Goal: Task Accomplishment & Management: Manage account settings

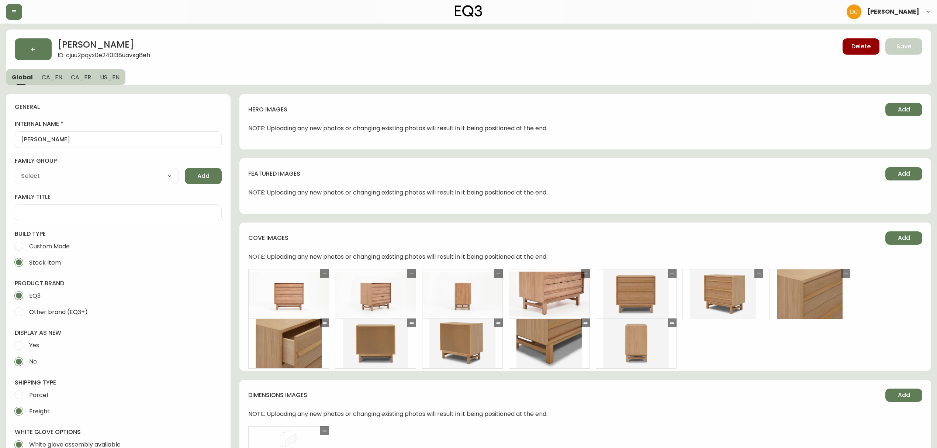
type input "EQ3"
type input "Furniture > Cabinets & Storage > Dressers"
type input "Default"
select select "cjyt4m5lw0000pt749bx6gh7n"
select select "cjpjx7rji00004c744bbp6zrf"
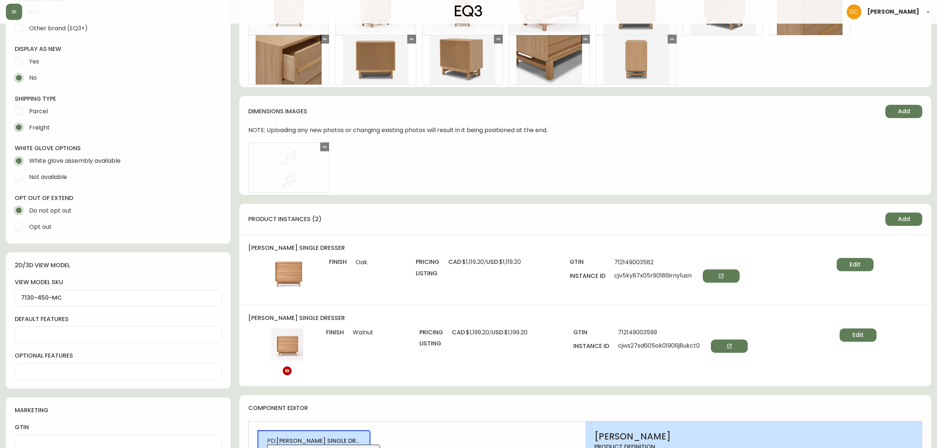
scroll to position [295, 0]
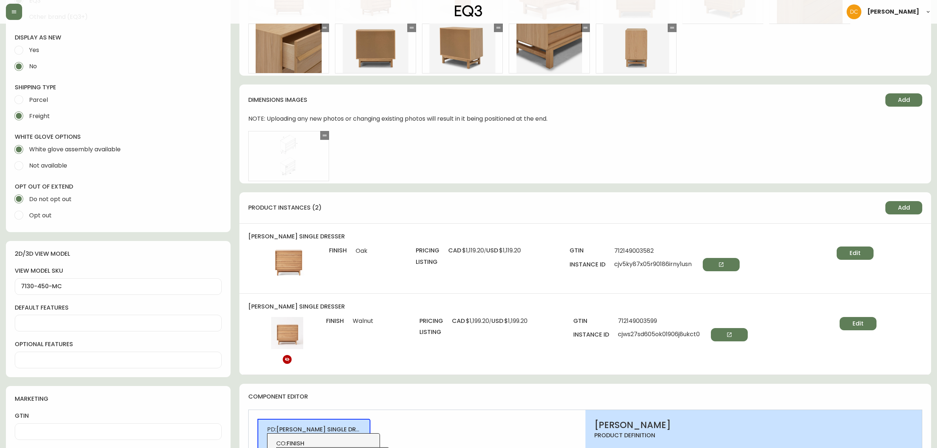
click at [868, 256] on button "Edit" at bounding box center [854, 252] width 37 height 13
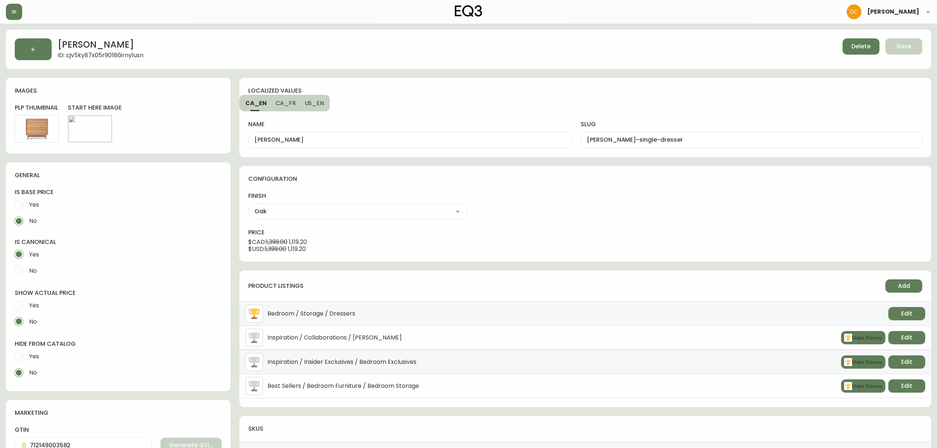
click at [370, 212] on select "Oak Walnut Oak" at bounding box center [357, 211] width 219 height 11
select select "cmfh0s18e004h356nx6afihna"
click at [248, 206] on select "Oak Walnut Oak" at bounding box center [357, 211] width 219 height 11
click at [83, 126] on button "Edit" at bounding box center [90, 128] width 37 height 13
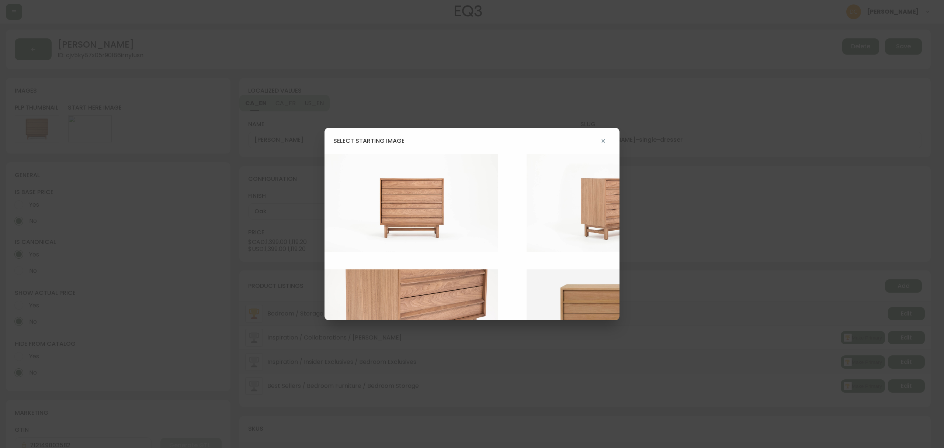
drag, startPoint x: 387, startPoint y: 213, endPoint x: 399, endPoint y: 212, distance: 11.5
click at [388, 213] on img at bounding box center [416, 202] width 184 height 97
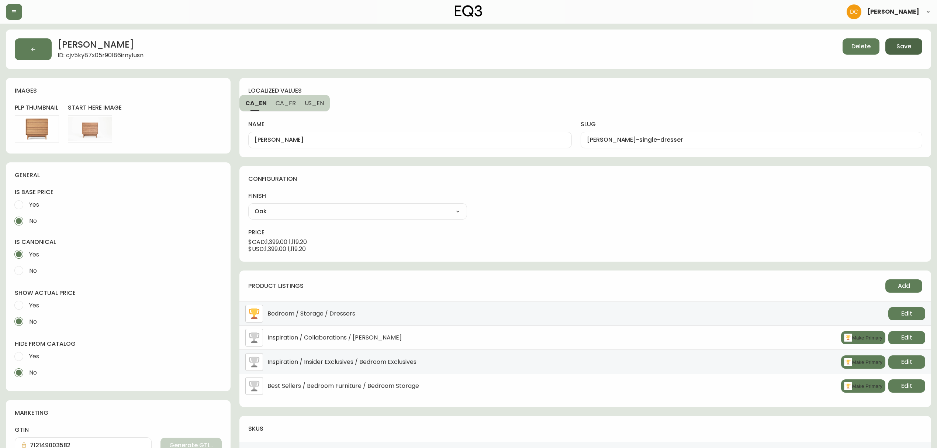
click at [909, 52] on button "Save" at bounding box center [903, 46] width 37 height 16
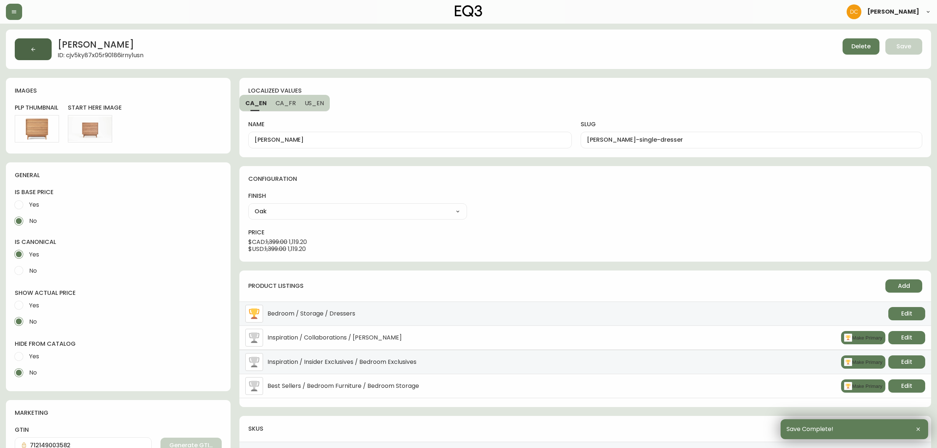
click at [40, 54] on button "button" at bounding box center [33, 49] width 37 height 22
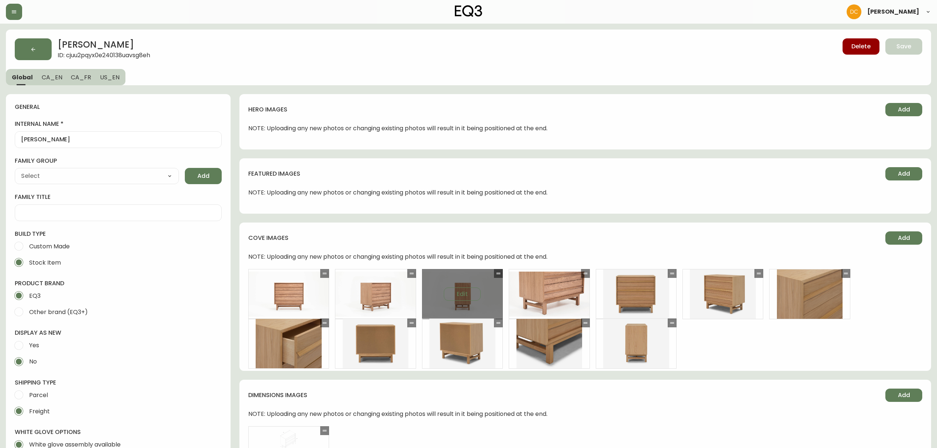
type input "EQ3"
type input "Furniture > Cabinets & Storage > Dressers"
type input "Default"
select select "cjyt4m5lw0000pt749bx6gh7n"
select select "cjpjx7rji00004c744bbp6zrf"
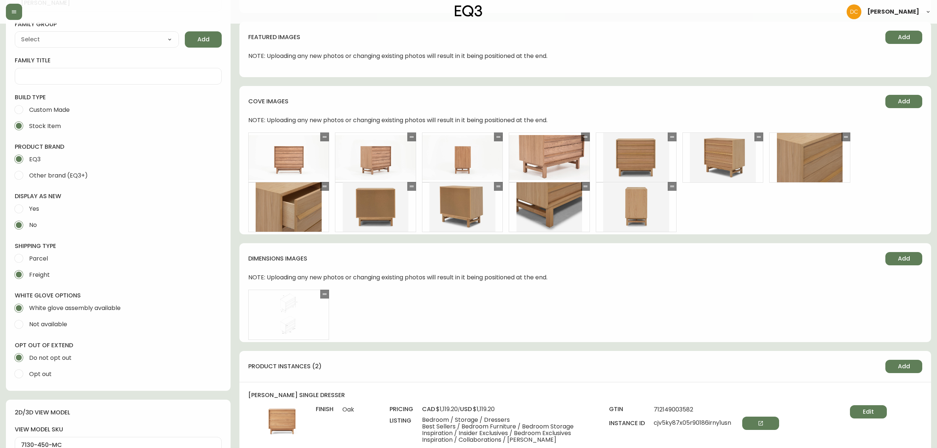
scroll to position [147, 0]
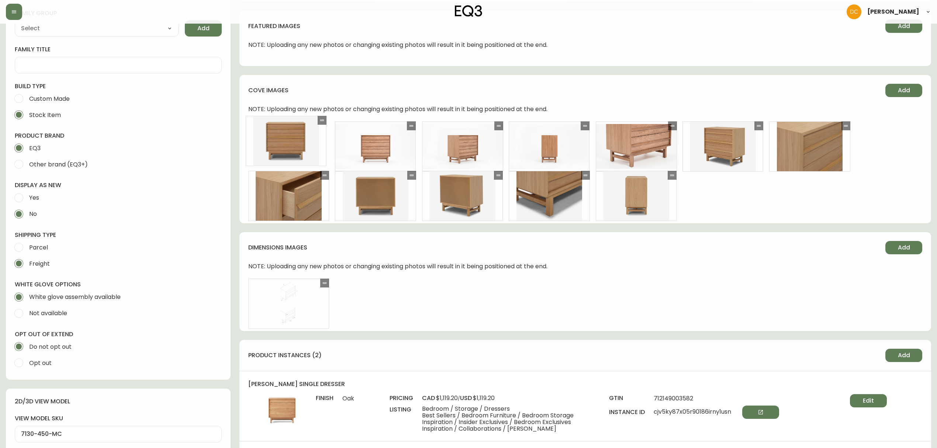
drag, startPoint x: 672, startPoint y: 127, endPoint x: 316, endPoint y: 121, distance: 356.2
click at [319, 121] on icon at bounding box center [322, 120] width 6 height 6
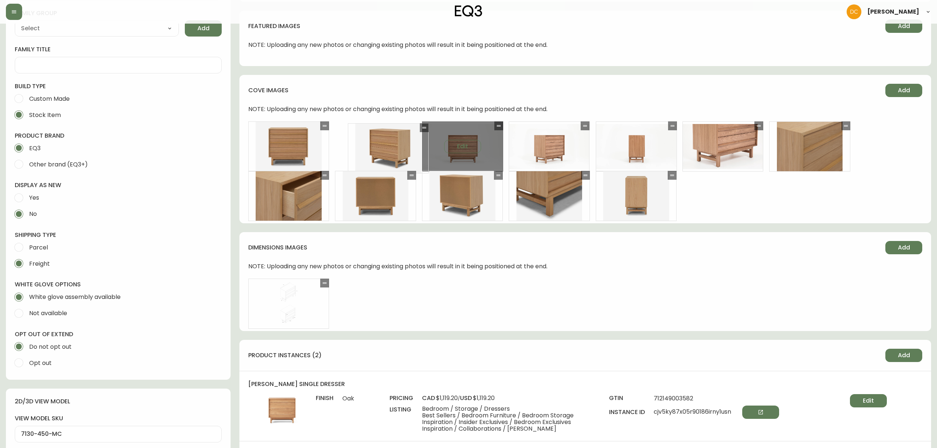
drag, startPoint x: 757, startPoint y: 125, endPoint x: 446, endPoint y: 130, distance: 310.9
click at [421, 125] on icon at bounding box center [424, 128] width 6 height 6
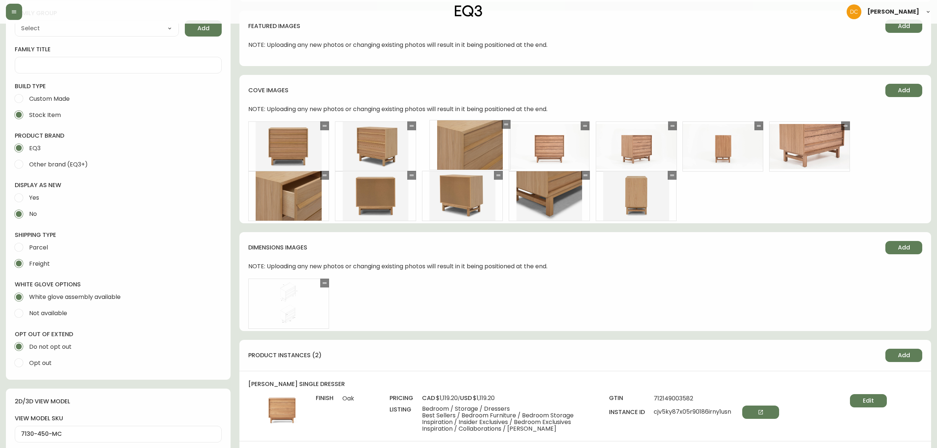
drag, startPoint x: 848, startPoint y: 129, endPoint x: 508, endPoint y: 127, distance: 340.0
click at [508, 127] on div at bounding box center [505, 124] width 9 height 9
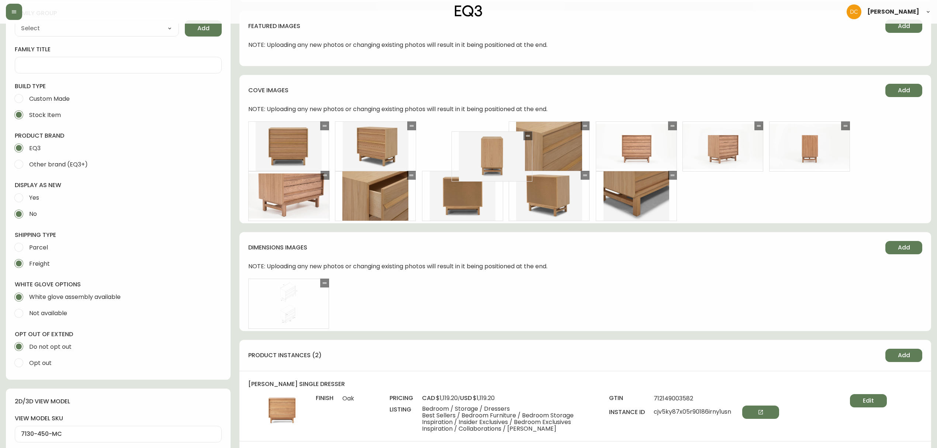
drag, startPoint x: 673, startPoint y: 176, endPoint x: 517, endPoint y: 126, distance: 163.7
click at [526, 135] on icon at bounding box center [528, 135] width 4 height 1
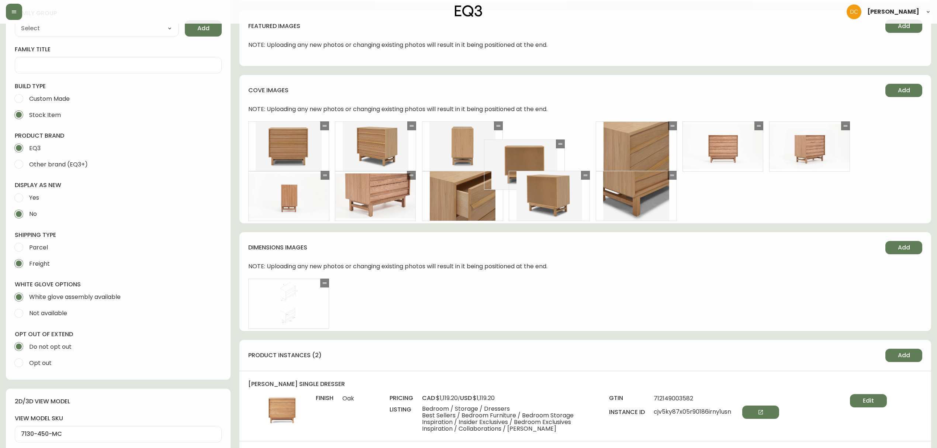
drag, startPoint x: 500, startPoint y: 174, endPoint x: 562, endPoint y: 142, distance: 69.6
click at [562, 142] on icon at bounding box center [560, 144] width 6 height 6
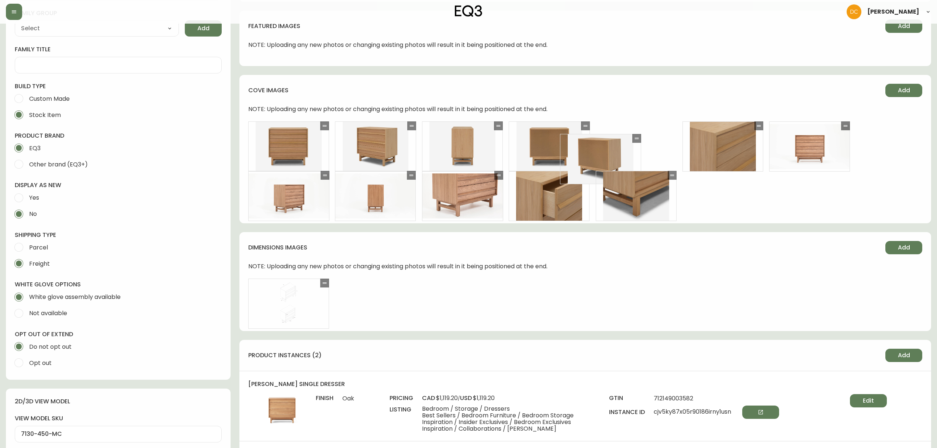
drag, startPoint x: 586, startPoint y: 173, endPoint x: 638, endPoint y: 136, distance: 63.1
click at [638, 136] on icon at bounding box center [636, 138] width 6 height 6
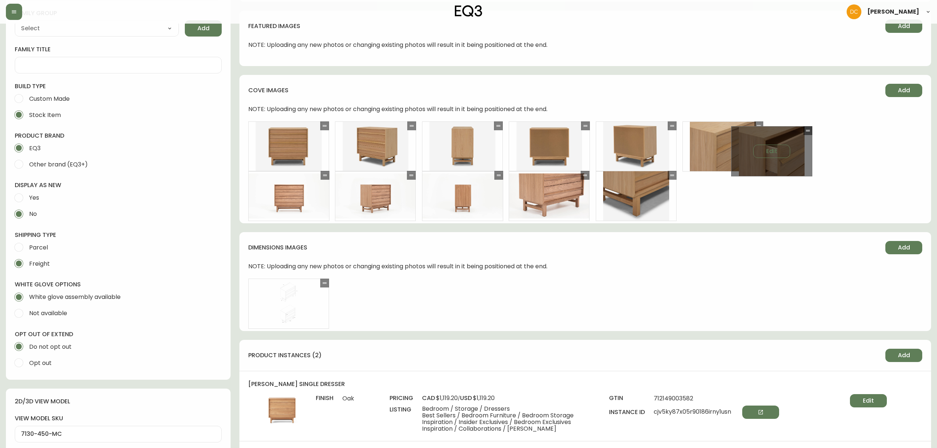
drag, startPoint x: 583, startPoint y: 176, endPoint x: 828, endPoint y: 126, distance: 249.8
click at [810, 128] on icon at bounding box center [808, 131] width 6 height 6
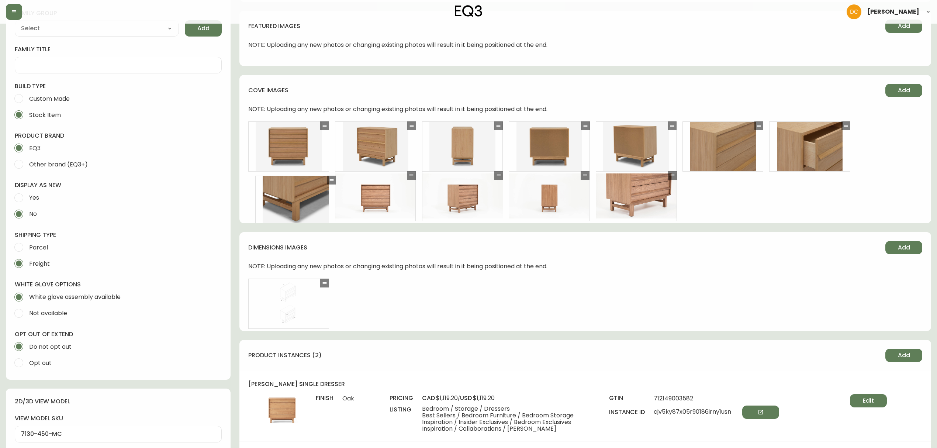
drag, startPoint x: 676, startPoint y: 175, endPoint x: 336, endPoint y: 180, distance: 340.4
click at [336, 180] on div at bounding box center [331, 180] width 9 height 9
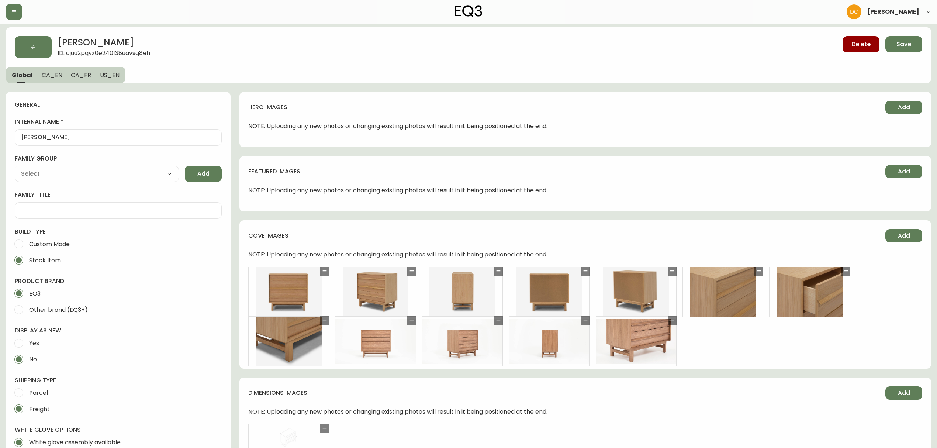
scroll to position [0, 0]
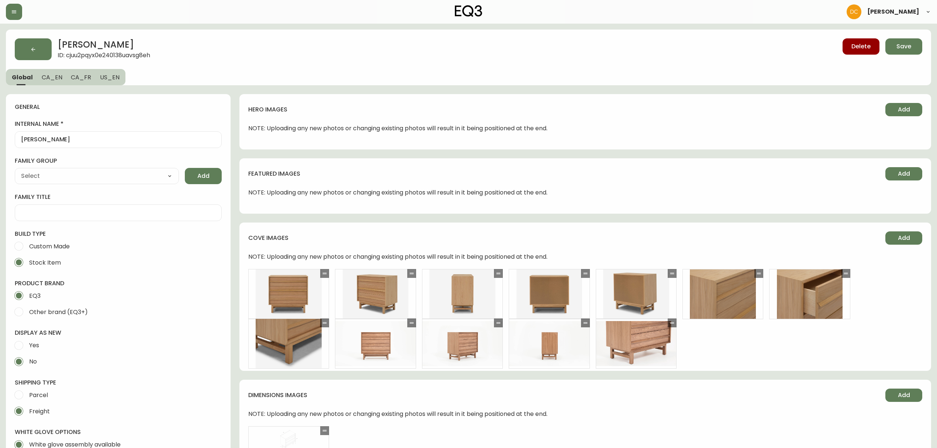
click at [894, 46] on button "Save" at bounding box center [903, 46] width 37 height 16
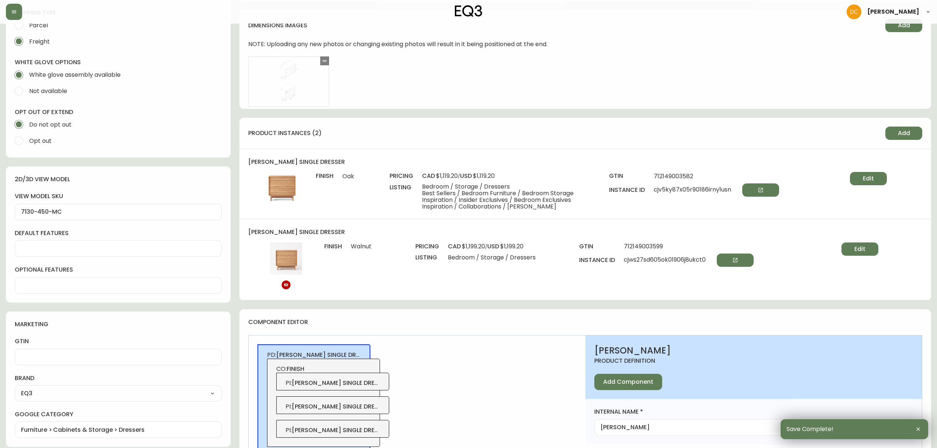
scroll to position [393, 0]
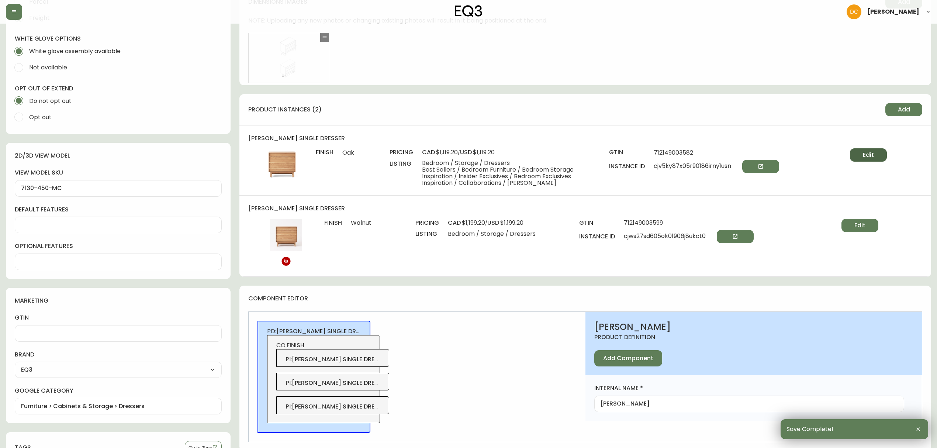
click at [864, 158] on span "Edit" at bounding box center [867, 155] width 11 height 8
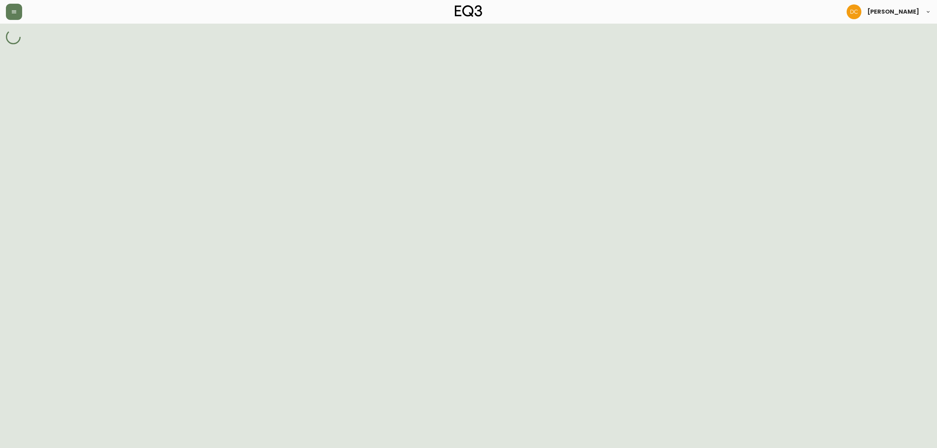
select select "cmfh0s18e004h356nx6afihna"
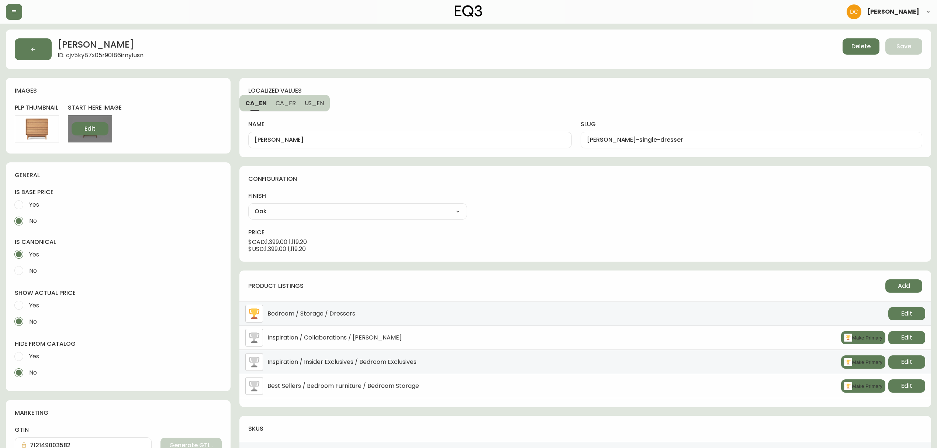
click at [97, 129] on button "Edit" at bounding box center [90, 128] width 37 height 13
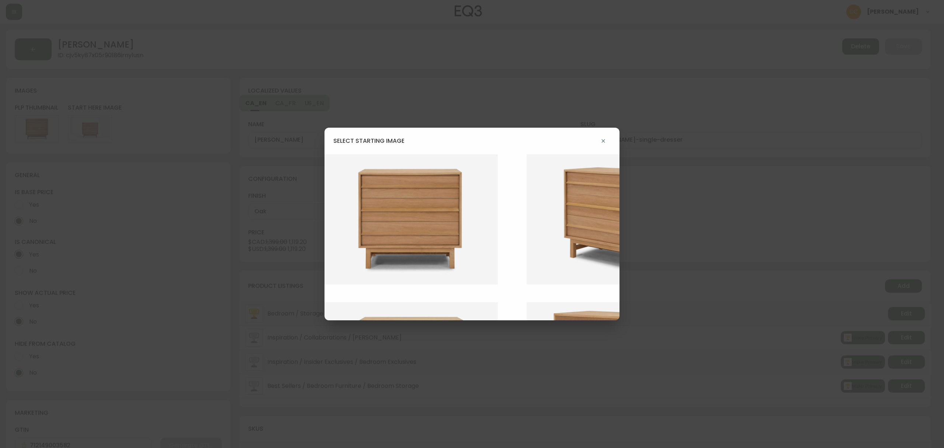
click at [433, 209] on img at bounding box center [416, 219] width 184 height 130
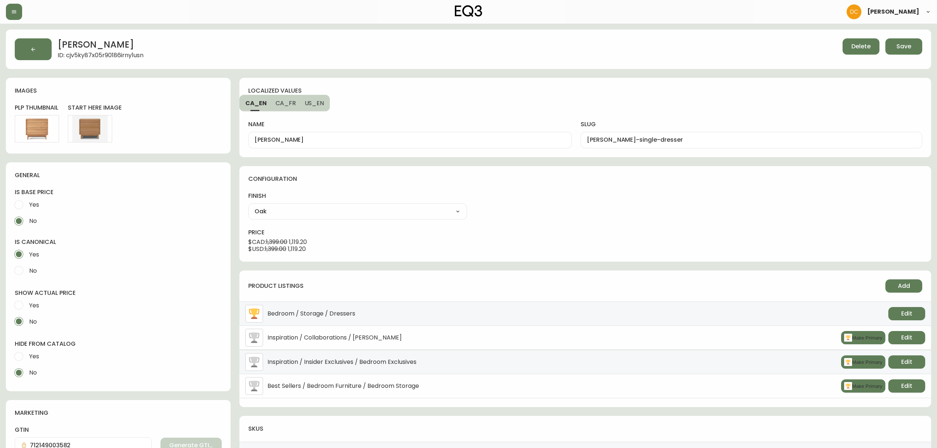
click at [431, 211] on select "Oak Walnut Oak" at bounding box center [357, 211] width 219 height 11
click at [607, 211] on div "finish Oak Oak Walnut Oak" at bounding box center [585, 205] width 674 height 27
click at [921, 49] on button "Save" at bounding box center [903, 46] width 37 height 16
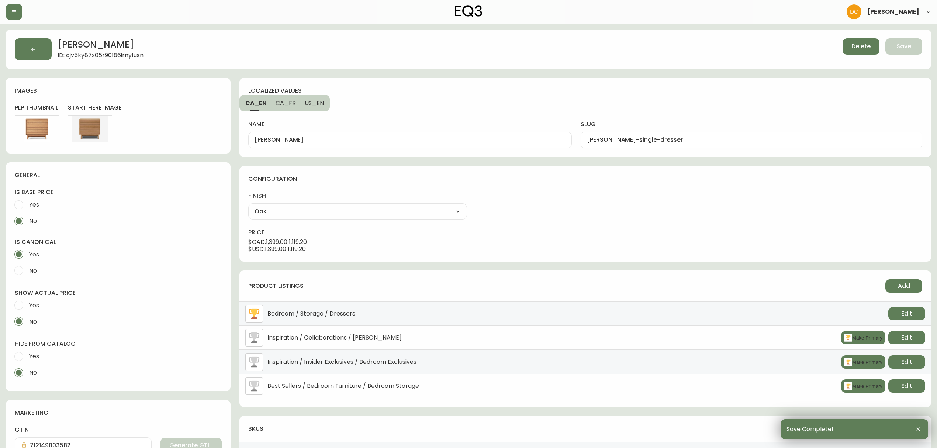
drag, startPoint x: 35, startPoint y: 50, endPoint x: 40, endPoint y: 52, distance: 4.9
click at [36, 50] on icon "button" at bounding box center [33, 49] width 6 height 6
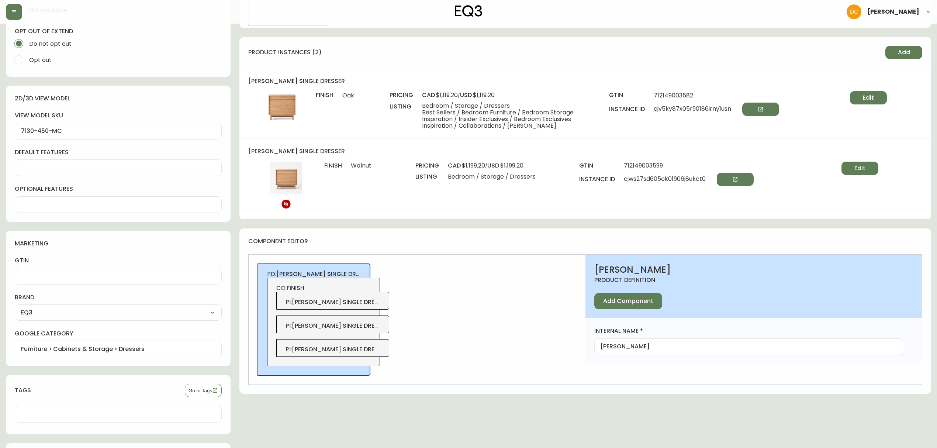
scroll to position [492, 0]
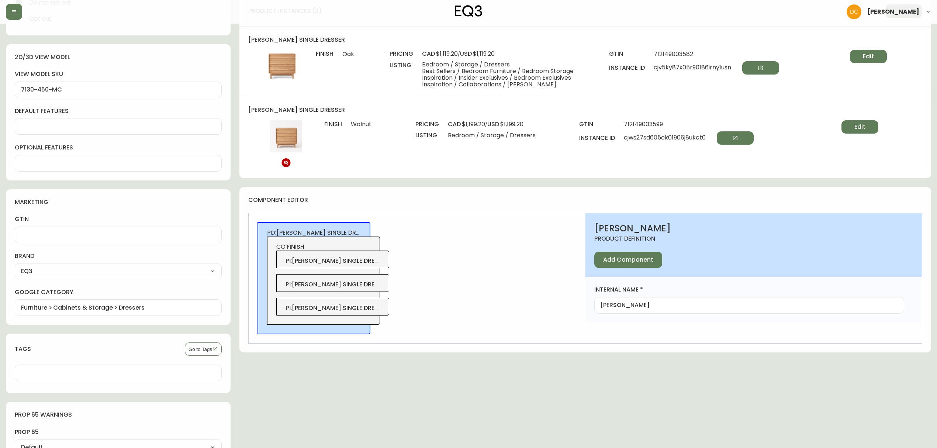
click at [353, 264] on span "[PERSON_NAME] single dresser-oak" at bounding box center [348, 260] width 112 height 8
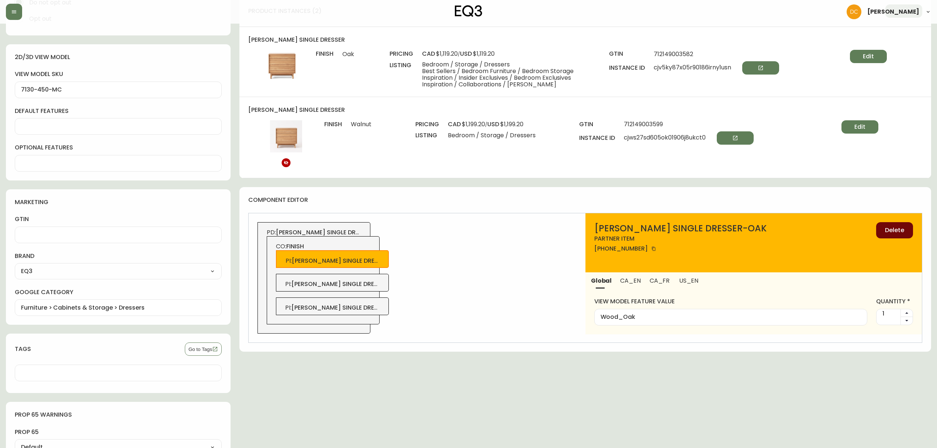
click at [888, 226] on span "Delete" at bounding box center [894, 230] width 19 height 8
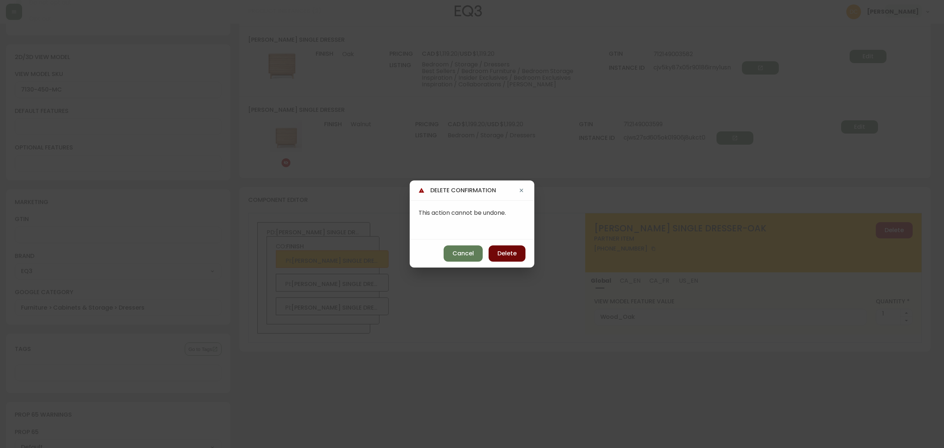
click at [512, 252] on span "Delete" at bounding box center [506, 253] width 19 height 8
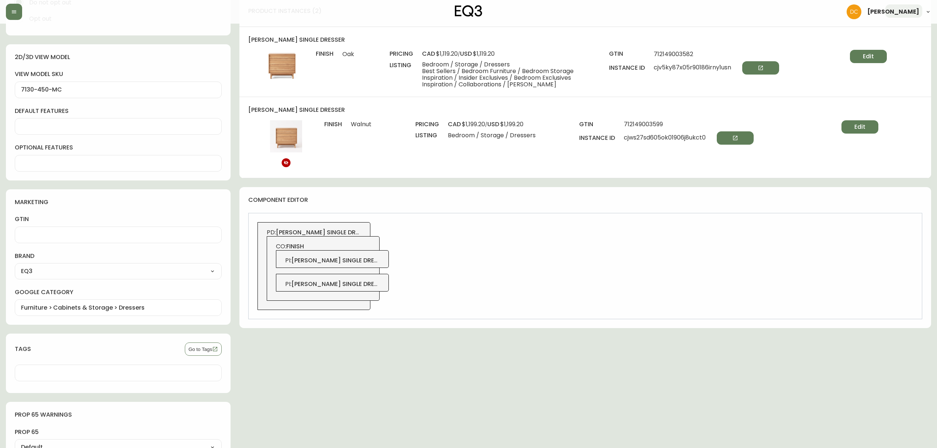
click at [366, 281] on span "[PERSON_NAME] single dresser-oak" at bounding box center [347, 283] width 112 height 8
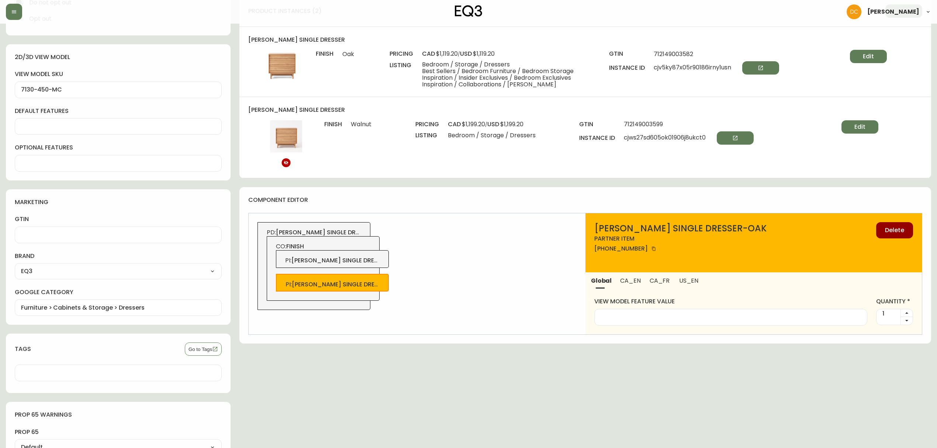
click at [366, 260] on span "[PERSON_NAME] single dresser- walnut" at bounding box center [354, 260] width 126 height 8
type input "WOOD_WALNUT"
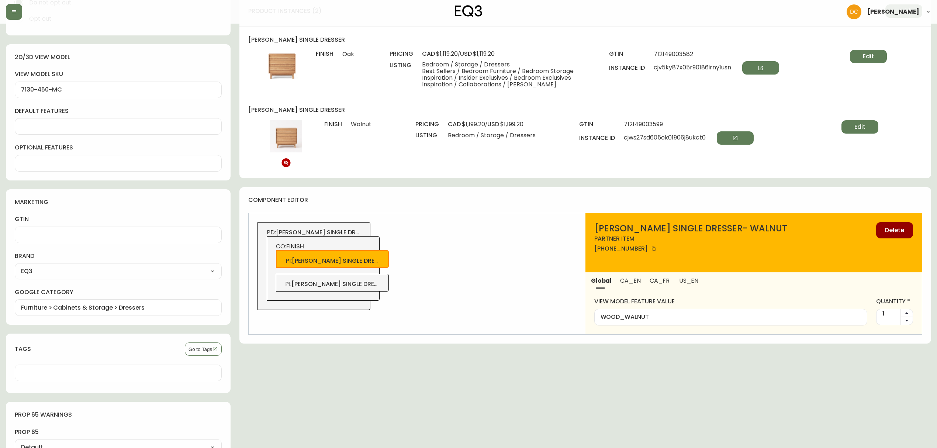
click at [670, 322] on div "WOOD_WALNUT" at bounding box center [730, 317] width 273 height 17
click at [332, 286] on span "[PERSON_NAME] single dresser-oak" at bounding box center [347, 283] width 112 height 8
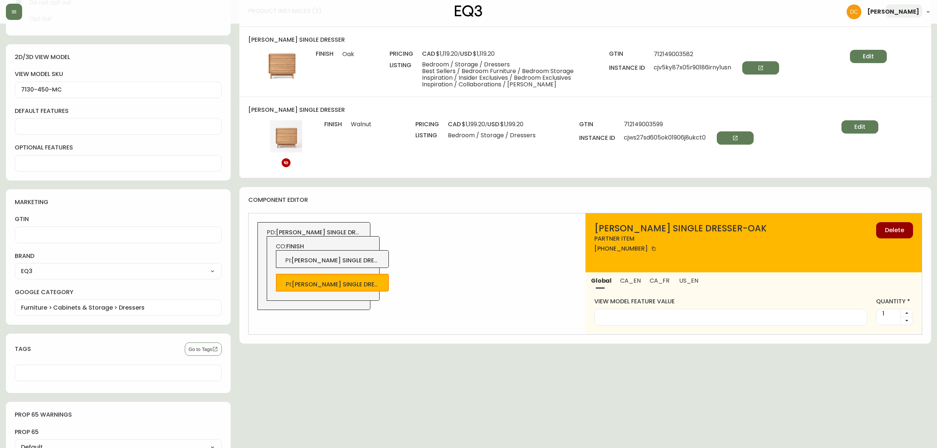
click at [631, 313] on input "view model feature value" at bounding box center [730, 316] width 261 height 7
paste input "WOOD_WALNUT"
click at [636, 316] on input "WOOD_WALNUT" at bounding box center [730, 316] width 261 height 7
click at [660, 323] on div "WOOD_WALNUT" at bounding box center [730, 317] width 273 height 17
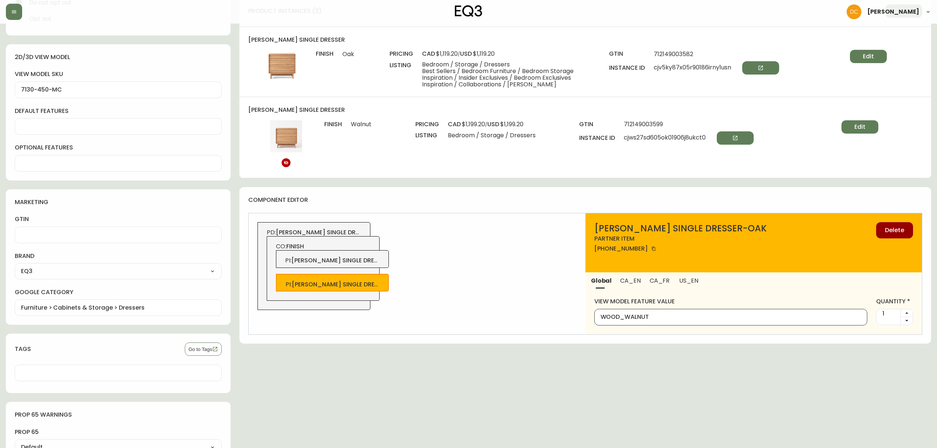
click at [670, 316] on input "WOOD_WALNUT" at bounding box center [730, 316] width 261 height 7
type input "WOOD_OAK"
click at [469, 370] on div "hero images Add NOTE: Uploading any new photos or changing existing photos will…" at bounding box center [584, 69] width 691 height 933
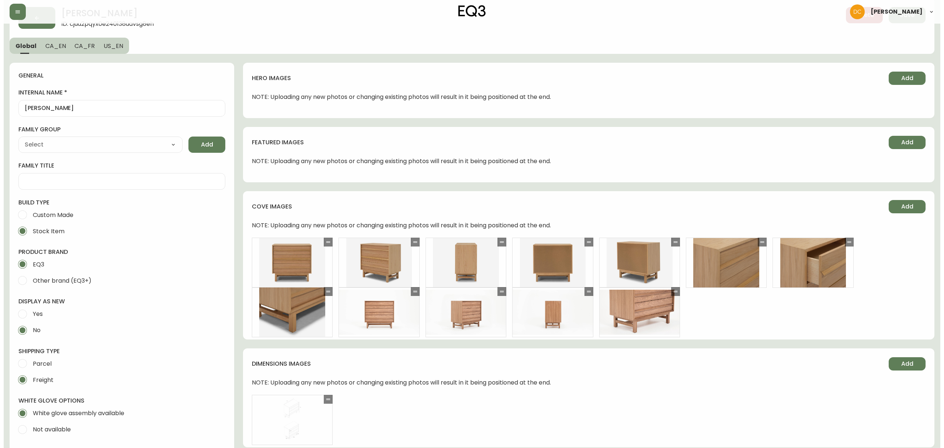
scroll to position [0, 0]
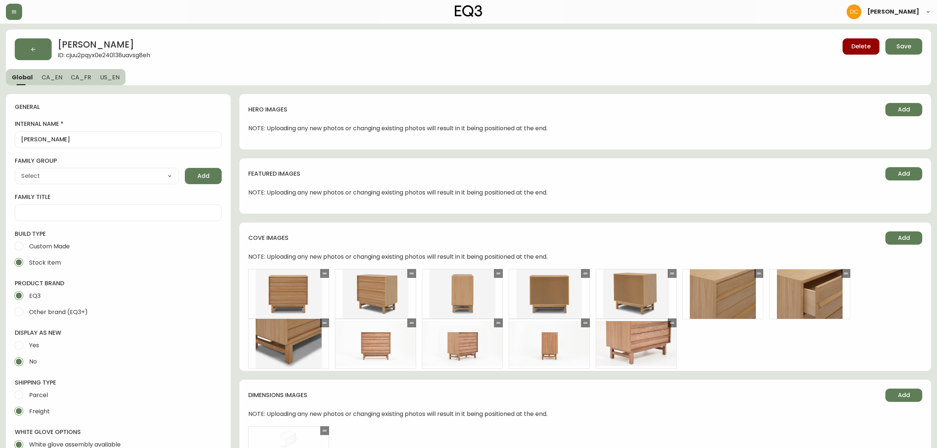
click at [47, 79] on span "CA_EN" at bounding box center [52, 77] width 21 height 8
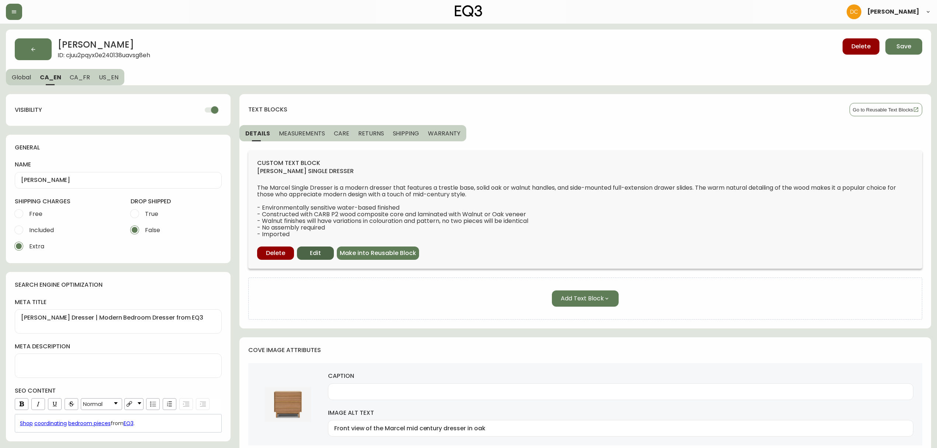
click at [313, 249] on span "Edit" at bounding box center [315, 253] width 11 height 8
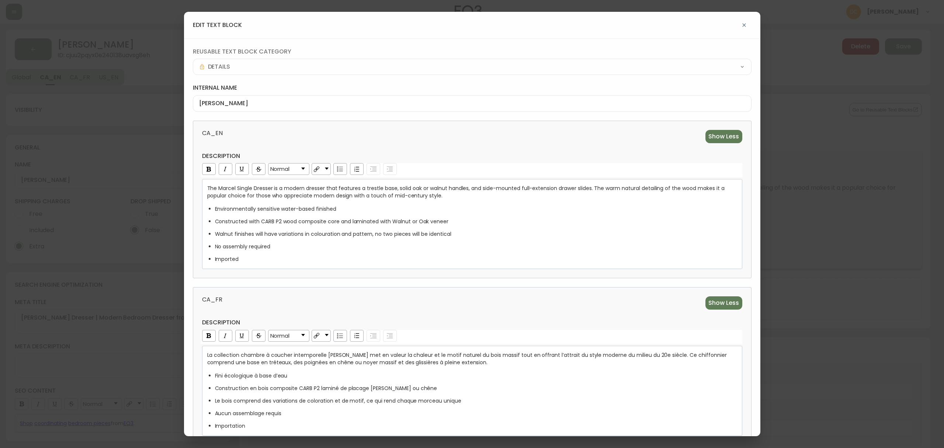
click at [319, 257] on div "Imported" at bounding box center [476, 258] width 522 height 7
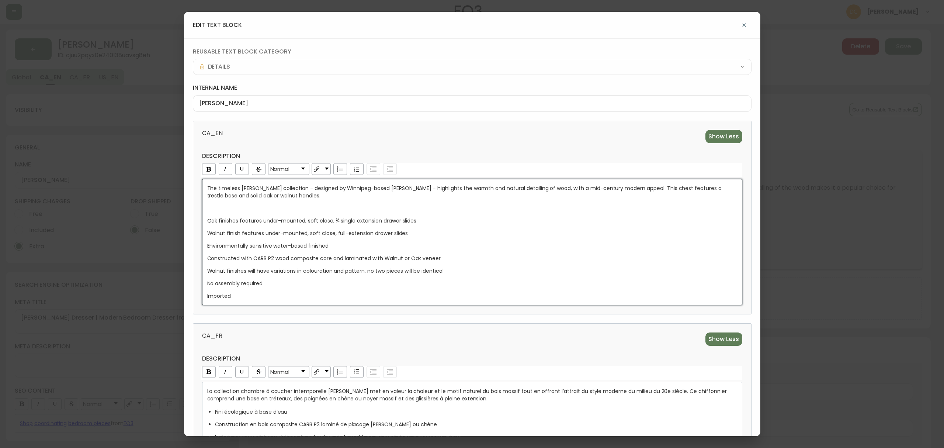
click at [338, 328] on div "CA_FR Show Less description Normal La collection chambre à coucher intemporelle…" at bounding box center [472, 401] width 559 height 157
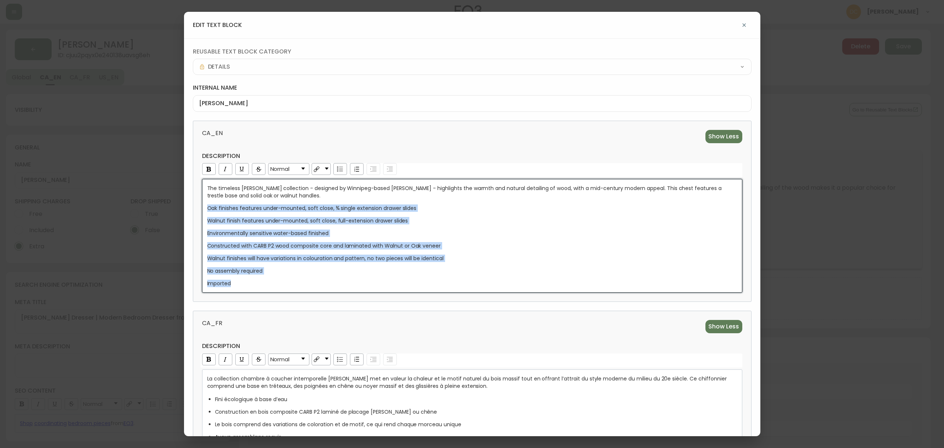
drag, startPoint x: 308, startPoint y: 282, endPoint x: 213, endPoint y: 209, distance: 120.1
click at [201, 210] on div "CA_EN Show Less description Normal The timeless [PERSON_NAME] collection - desi…" at bounding box center [472, 211] width 559 height 181
click at [343, 169] on img "rdw-list-control" at bounding box center [340, 168] width 6 height 5
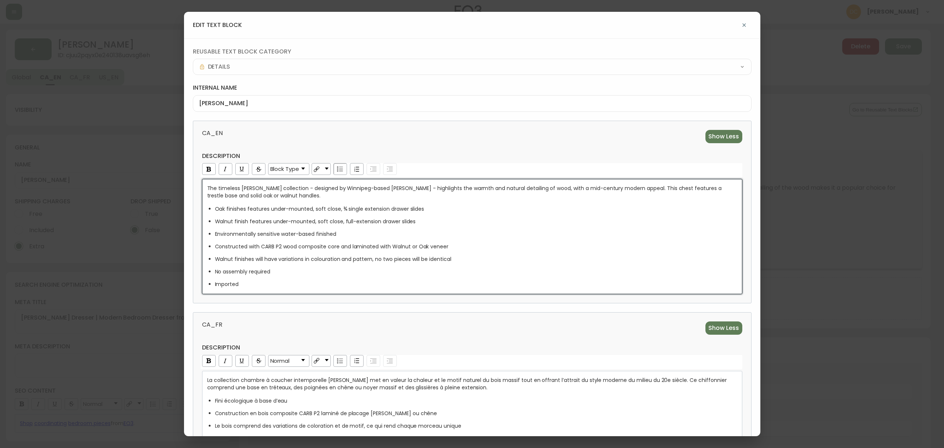
click at [378, 142] on span "CA_EN" at bounding box center [335, 136] width 266 height 13
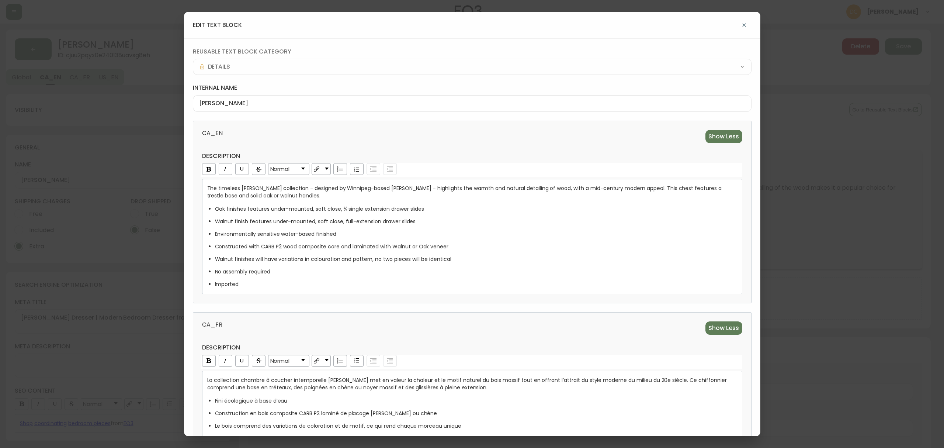
click at [472, 260] on div "Walnut finishes will have variations in colouration and pattern, no two pieces …" at bounding box center [476, 258] width 522 height 7
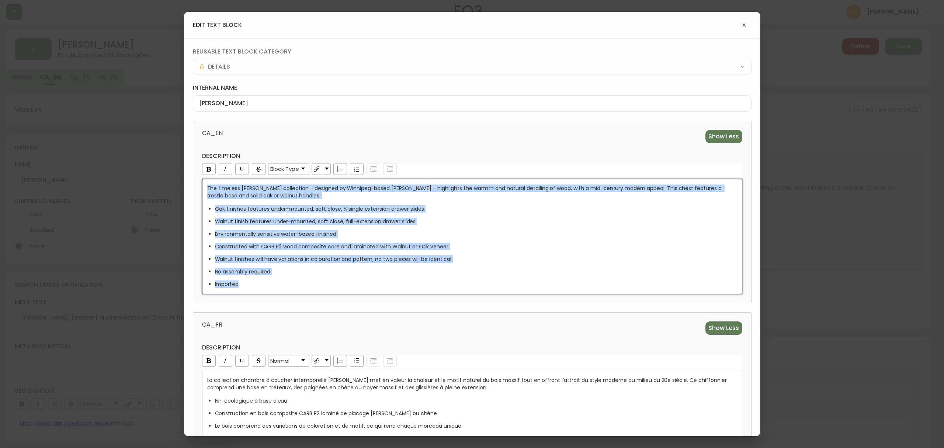
copy div "The timeless [PERSON_NAME] collection - designed by Winnipeg-based [PERSON_NAME…"
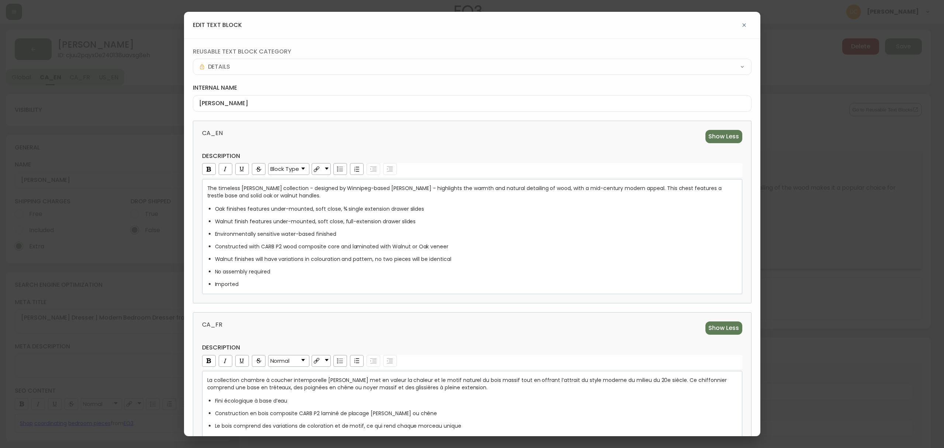
click at [504, 140] on div "CA_EN Show Less description Block Type The timeless [PERSON_NAME] collection - …" at bounding box center [472, 212] width 559 height 183
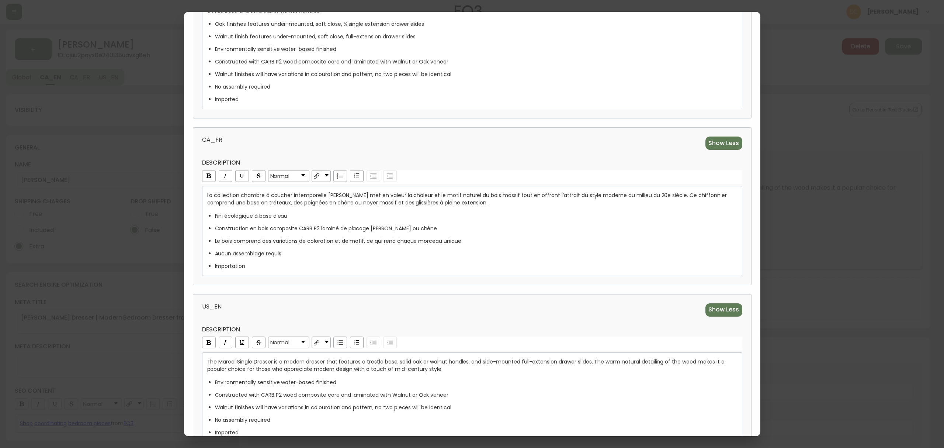
scroll to position [240, 0]
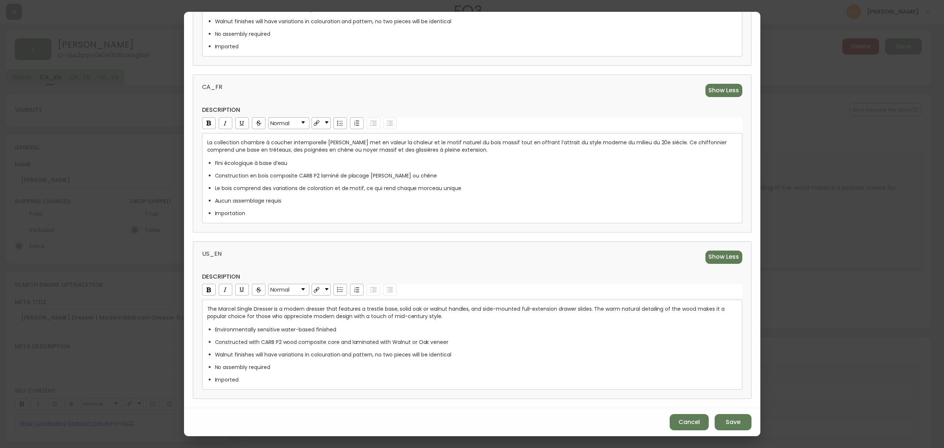
click at [347, 372] on ul "Environmentally sensitive water-based finished Constructed with CARB P2 wood co…" at bounding box center [472, 355] width 530 height 58
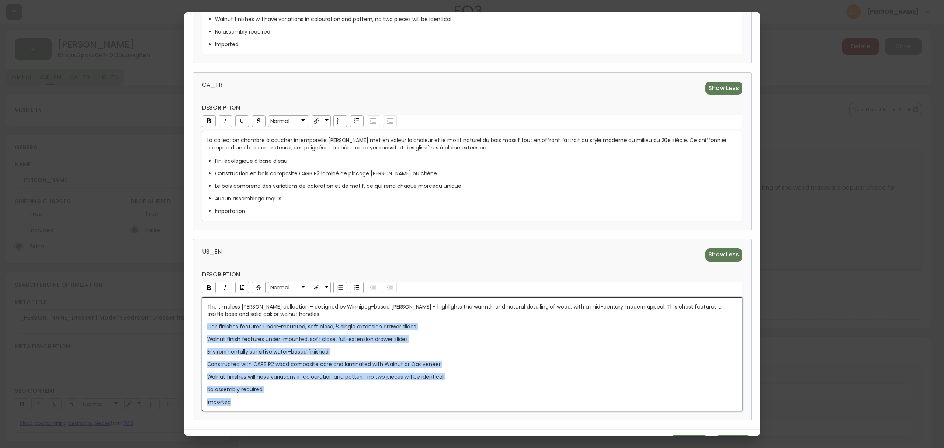
drag, startPoint x: 301, startPoint y: 400, endPoint x: 190, endPoint y: 330, distance: 130.9
click at [190, 330] on div "reusable text block category DETAILS internal name [PERSON_NAME] Dresser CA_EN …" at bounding box center [472, 114] width 576 height 631
click at [340, 289] on img "rdw-list-control" at bounding box center [340, 287] width 6 height 5
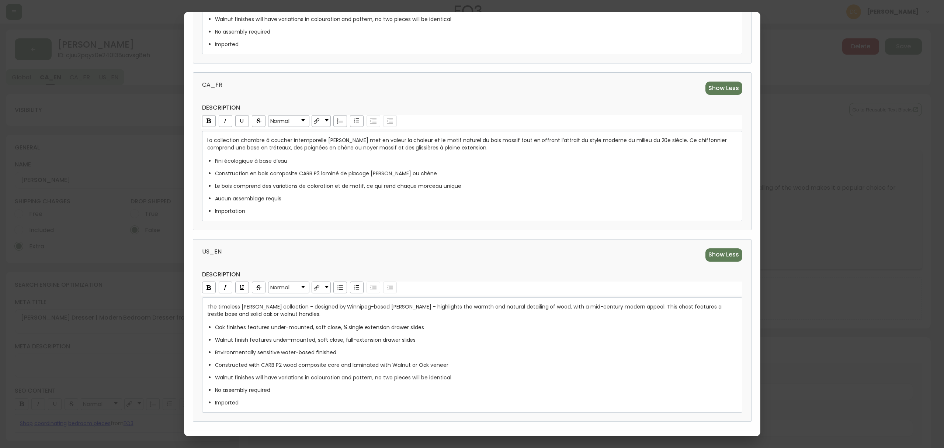
click at [362, 245] on div "US_EN Show Less description Normal The timeless [PERSON_NAME] collection - desi…" at bounding box center [472, 330] width 559 height 183
click at [297, 182] on ul "Fini écologique à base d’eau Construction en bois composite CARB P2 laminé de p…" at bounding box center [472, 186] width 530 height 58
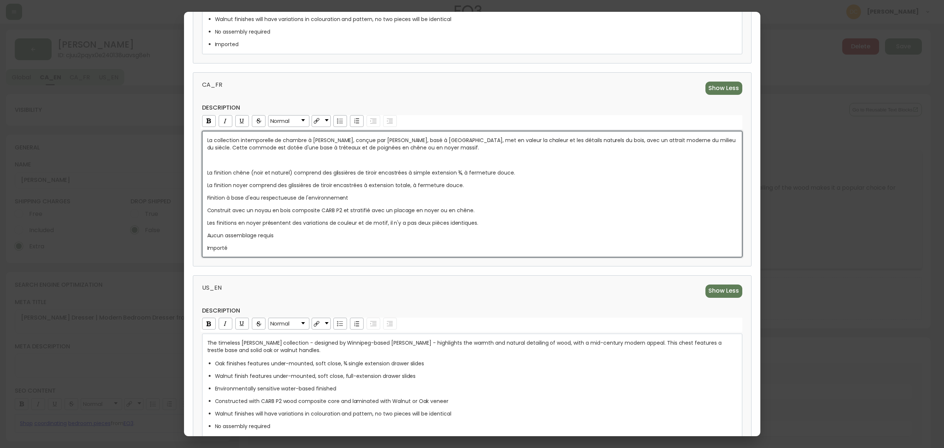
drag, startPoint x: 425, startPoint y: 96, endPoint x: 417, endPoint y: 114, distance: 20.3
click at [425, 95] on div "CA_FR Show Less description Normal La collection intemporelle de chambre à [PER…" at bounding box center [472, 169] width 559 height 194
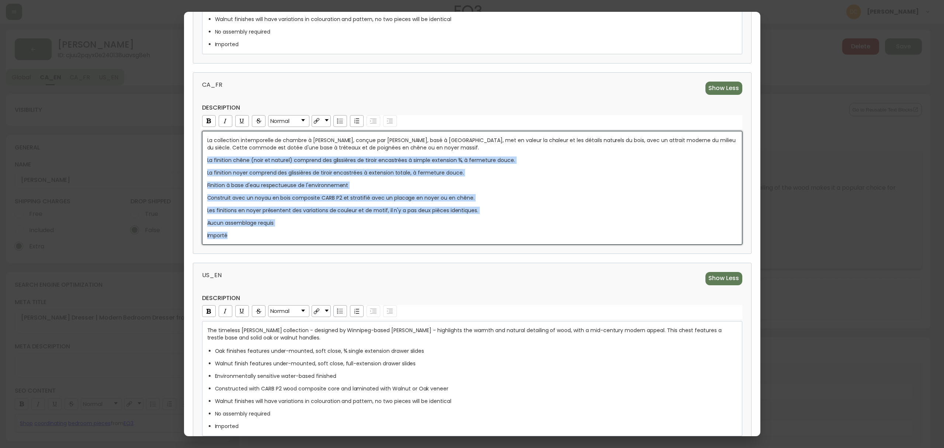
drag, startPoint x: 270, startPoint y: 235, endPoint x: 192, endPoint y: 161, distance: 106.7
click at [193, 161] on div "CA_FR Show Less description Normal La collection intemporelle de chambre à [PER…" at bounding box center [472, 162] width 559 height 181
click at [345, 118] on div "rdw-list-control" at bounding box center [340, 121] width 14 height 12
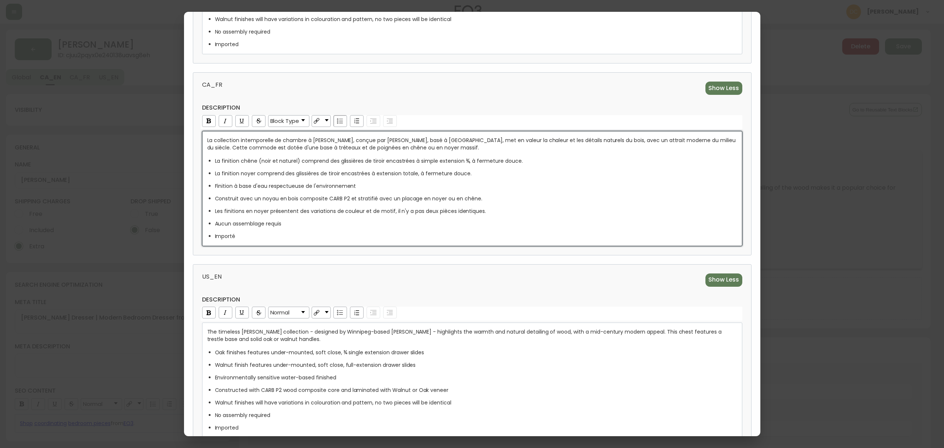
click at [365, 92] on span "CA_FR" at bounding box center [335, 87] width 266 height 13
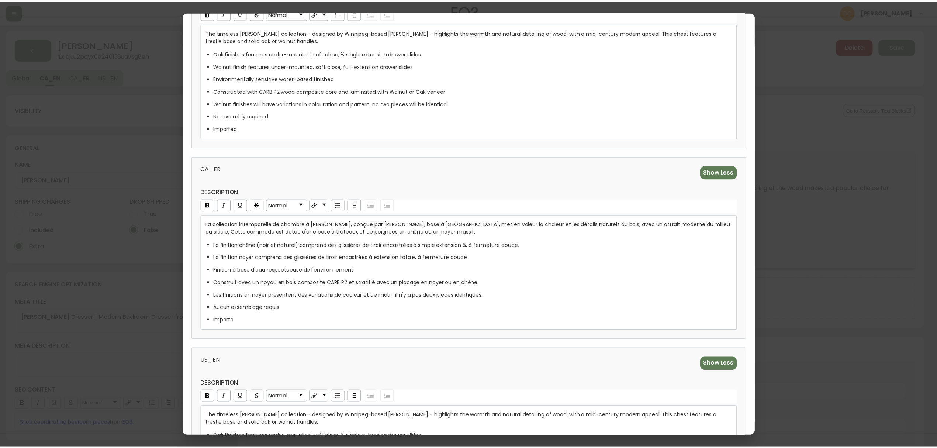
scroll to position [290, 0]
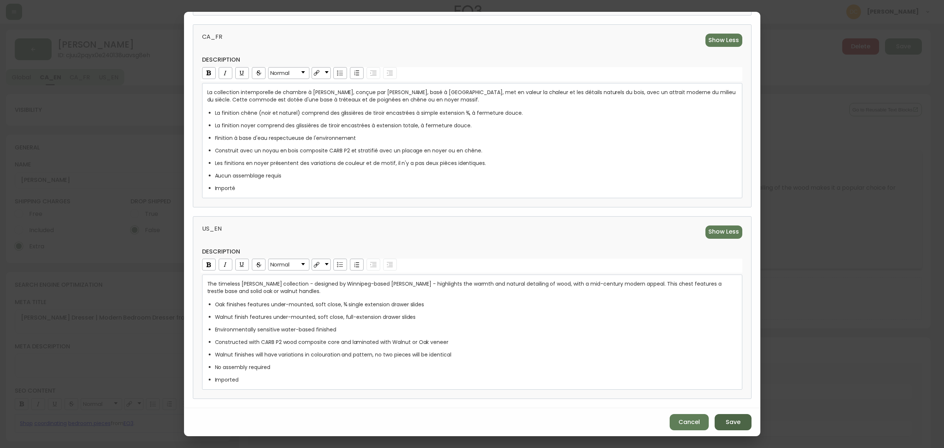
click at [715, 422] on button "Save" at bounding box center [733, 422] width 37 height 16
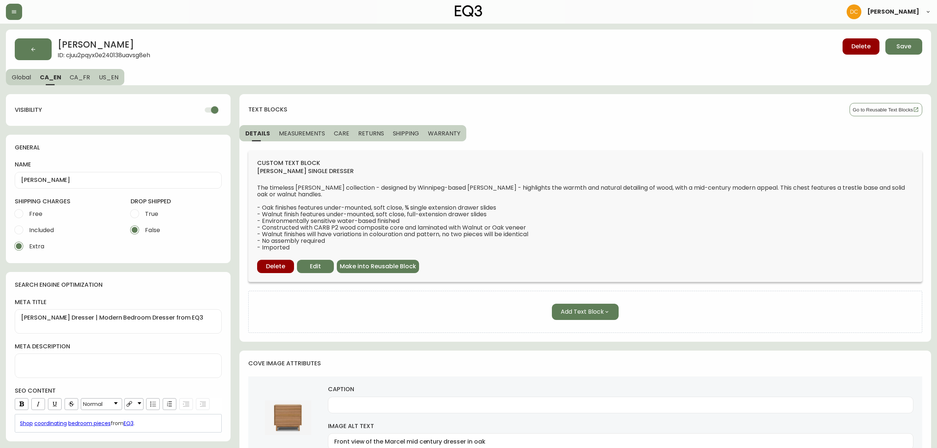
click at [305, 134] on span "MEASUREMENTS" at bounding box center [302, 133] width 46 height 8
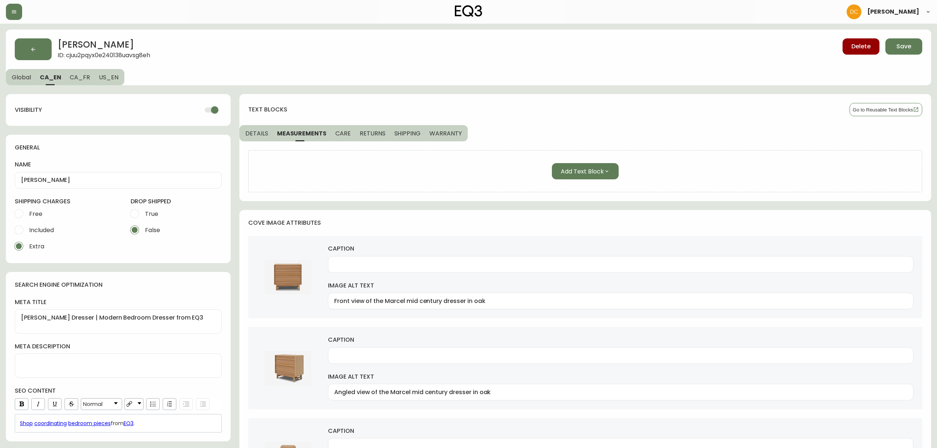
click at [338, 133] on span "CARE" at bounding box center [342, 133] width 15 height 8
click at [357, 131] on span "RETURNS" at bounding box center [370, 133] width 26 height 8
click at [393, 134] on span "SHIPPING" at bounding box center [406, 133] width 27 height 8
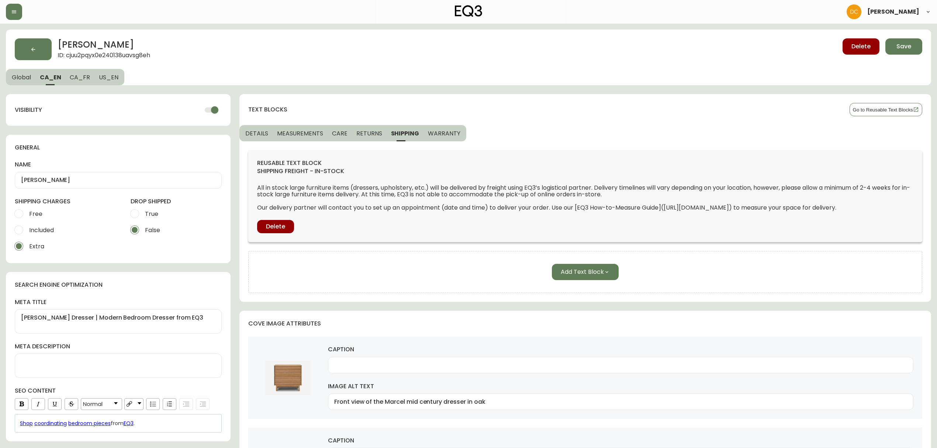
click at [339, 136] on span "CARE" at bounding box center [339, 133] width 15 height 8
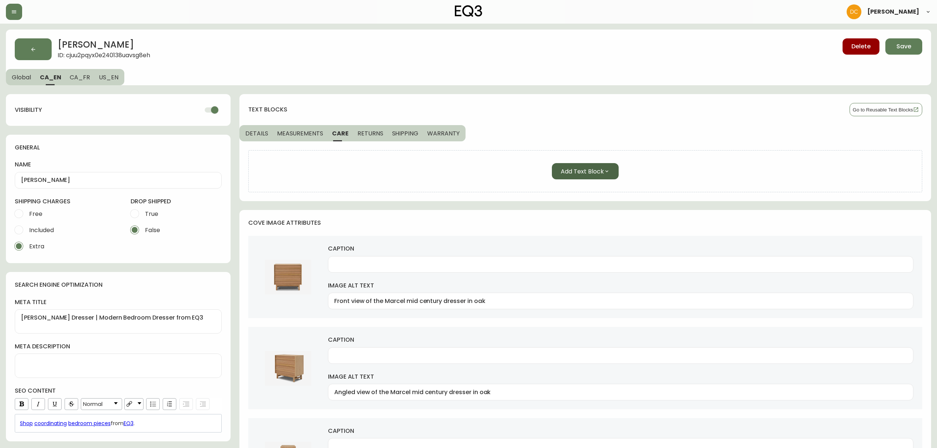
click at [605, 170] on icon "button" at bounding box center [607, 171] width 6 height 6
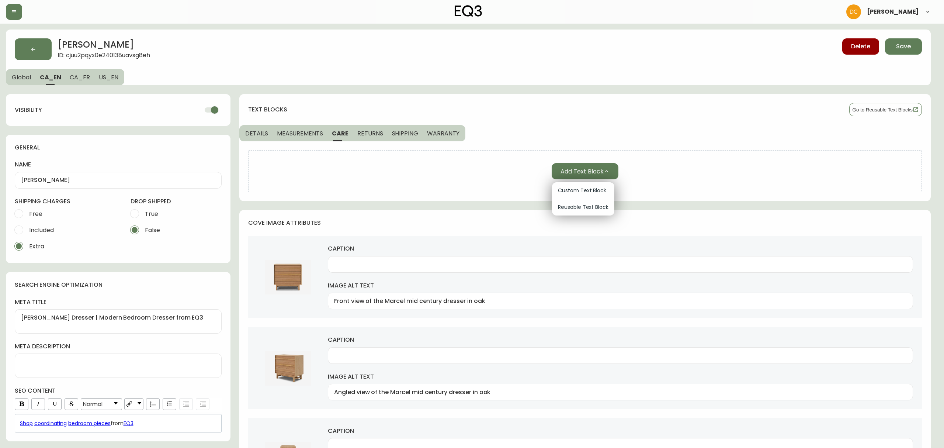
click at [583, 204] on span "Reusable Text Block" at bounding box center [583, 207] width 51 height 8
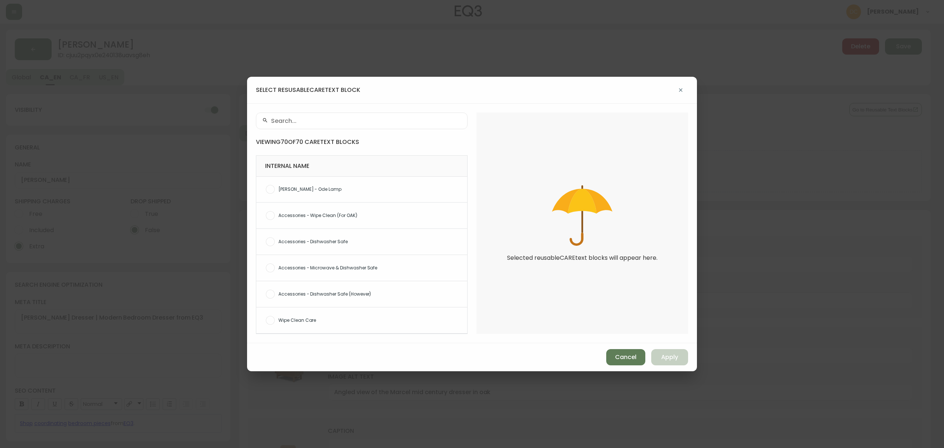
click at [365, 316] on div "Wipe Clean Care" at bounding box center [361, 320] width 211 height 26
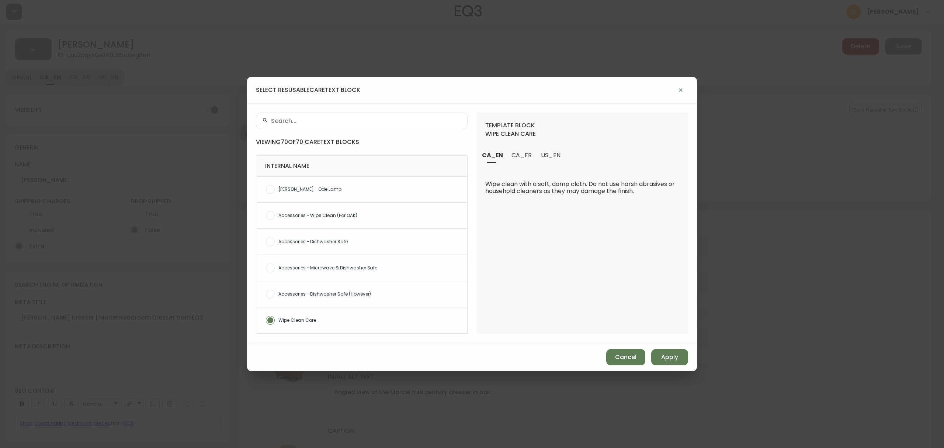
click at [667, 354] on span "Apply" at bounding box center [669, 357] width 17 height 8
radio input "false"
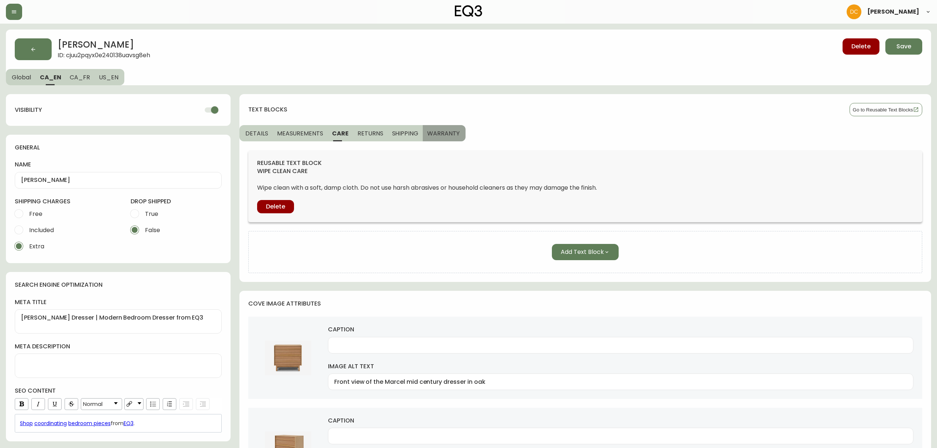
click at [435, 135] on span "WARRANTY" at bounding box center [443, 133] width 32 height 8
click at [396, 133] on span "SHIPPING" at bounding box center [404, 133] width 27 height 8
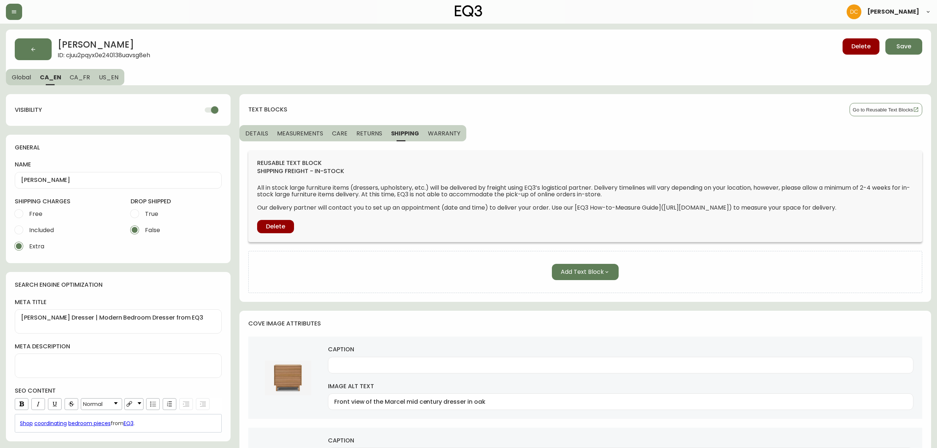
click at [359, 131] on span "RETURNS" at bounding box center [369, 133] width 26 height 8
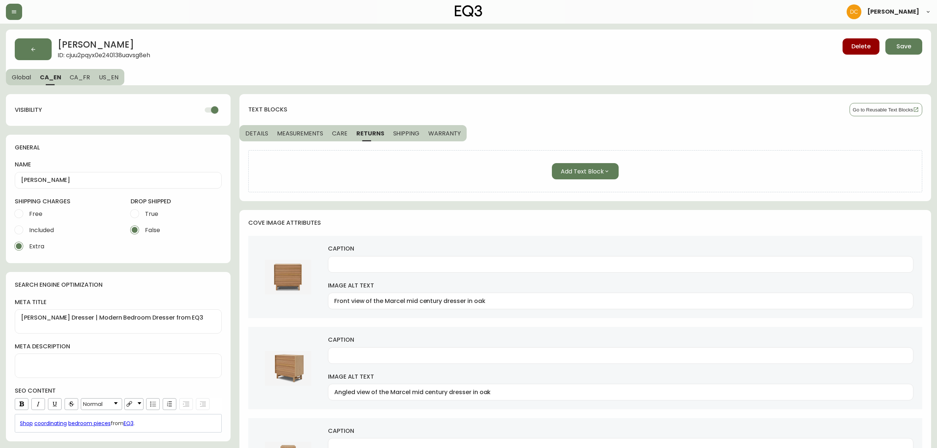
click at [328, 137] on button "CARE" at bounding box center [339, 133] width 24 height 16
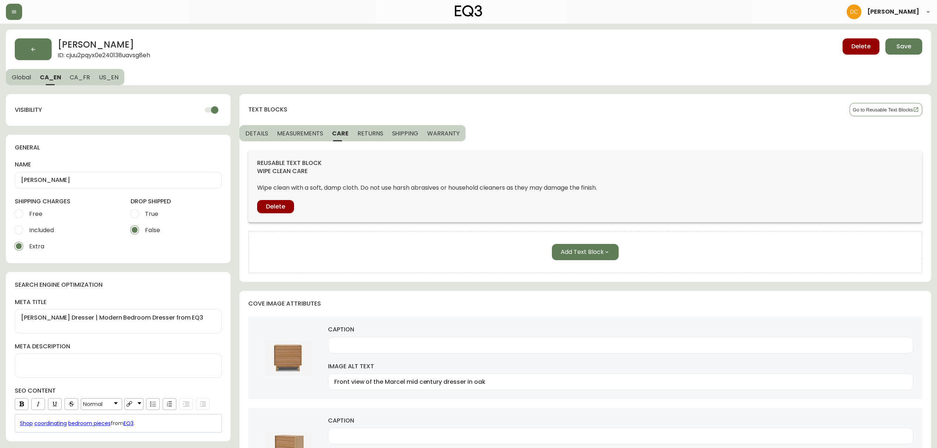
click at [292, 133] on span "MEASUREMENTS" at bounding box center [300, 133] width 46 height 8
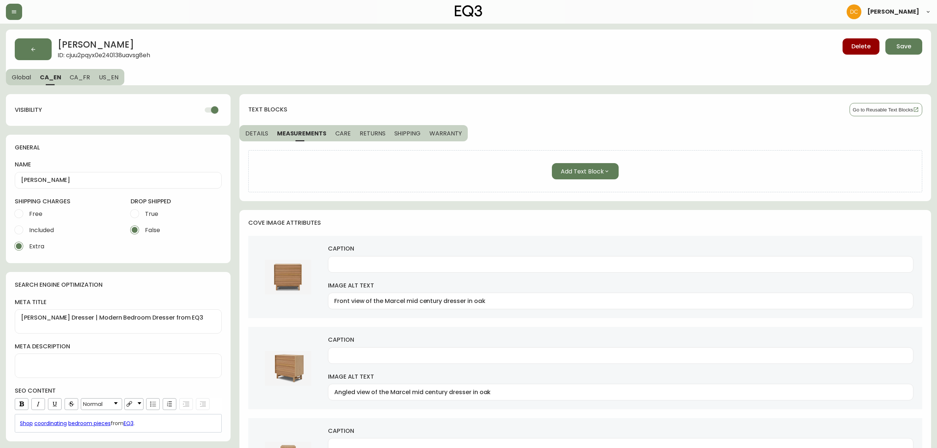
click at [263, 136] on button "DETAILS" at bounding box center [255, 133] width 33 height 16
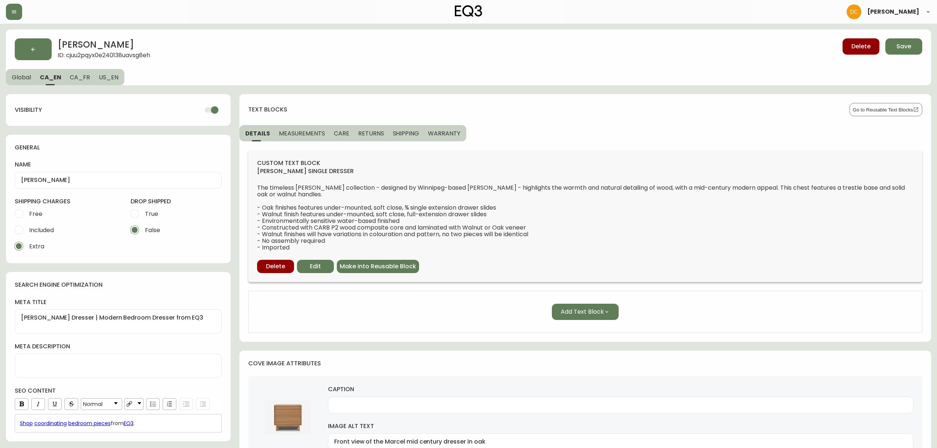
click at [103, 79] on span "US_EN" at bounding box center [109, 77] width 20 height 8
type textarea "[PERSON_NAME] Dresser | Contemporary Bedroom Dresser"
type input "Front view of the Marcel mid century modern dresser in oak"
type input "Angled view of the Marcel mid century modern dresser in oak"
type input "Detail view of the Marcel mid century modern dresser in oak"
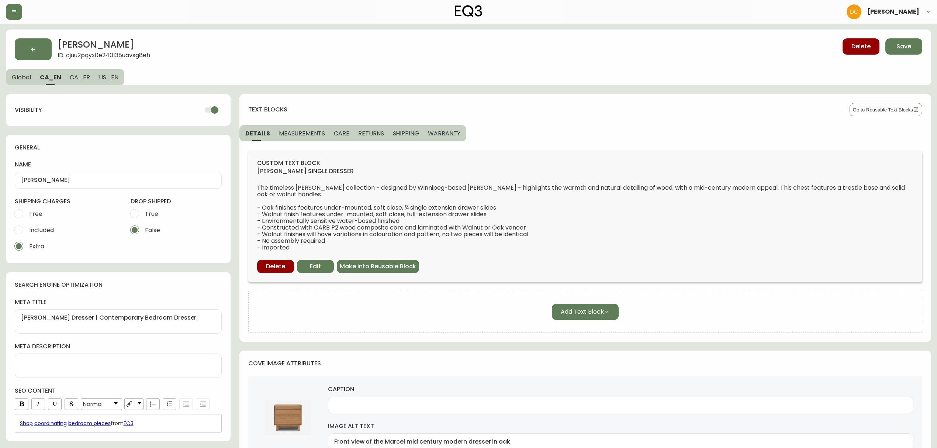
type input "Detail view of the Marcel mid century modern dresser in oak with drawer open"
type input "Front view of the Marcel mid century modern dresser in walnut"
type input "Angled view of the Marcel mid century modern dresser in walnut"
type input "Side view of the Marcel mid century modern dresser in walnut"
type input "Detail view of the Marcel mid century modern dresser in walnut"
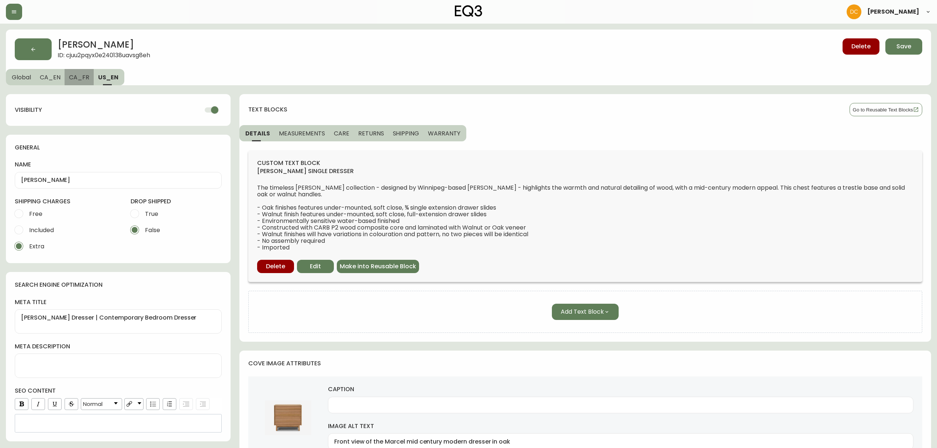
click at [79, 83] on button "CA_FR" at bounding box center [79, 77] width 29 height 16
type input "Commode simple [PERSON_NAME]"
type textarea "Commode simple signée [PERSON_NAME] | Mobilier moderne pour chambre à coucher"
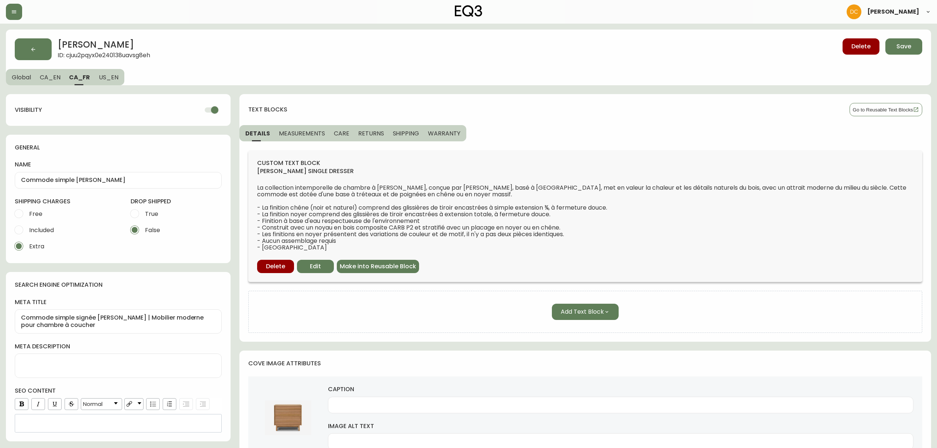
click at [50, 83] on button "CA_EN" at bounding box center [49, 77] width 29 height 16
type input "[PERSON_NAME]"
type textarea "[PERSON_NAME] Dresser | Modern Bedroom Dresser from EQ3"
type input "Front view of the Marcel mid century dresser in oak"
type input "Angled view of the Marcel mid century dresser in oak"
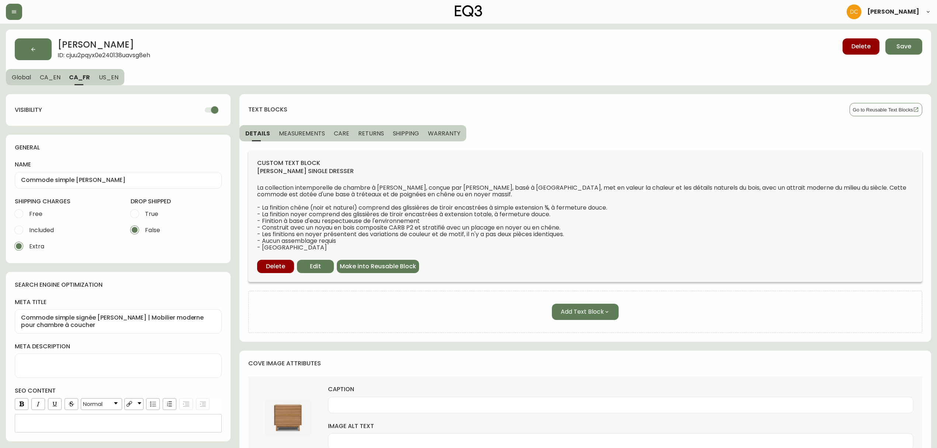
type input "side view of the Marcel mid century dresser in oak"
type input "Back view of the Marcel mid century dresser in oak"
type input "Back angled view of the Marcel mid century dresser in oak"
type input "Detail view of the Marcel mid century dresser in oak"
type input "Detail view of the Marcel mid century dresser in oak with open drawer"
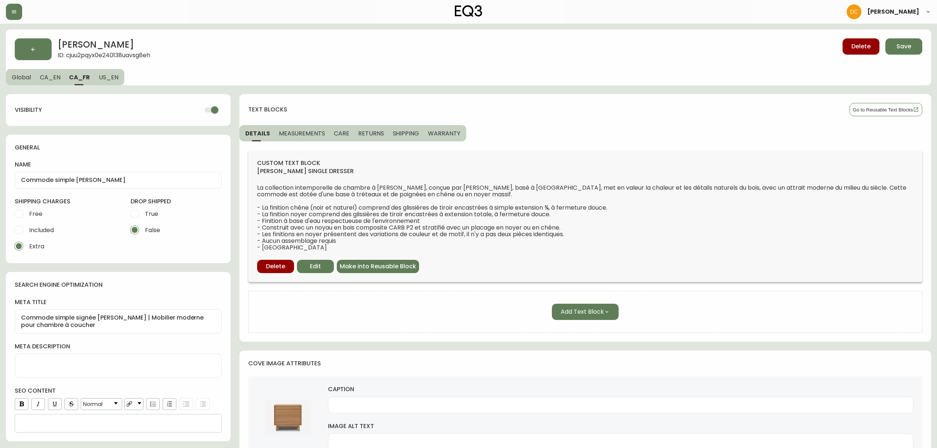
type input "detail leg view of the Marcel mid century dresser in oak"
type input "Front view of the Marcel mid century dresser in walnut"
type input "Angled view of the Marcel mid century dresser in walnut"
type input "Side view of the [PERSON_NAME] mid century dresser in walnut"
type input "Detail view of the Marcel mid century dresser in walnut"
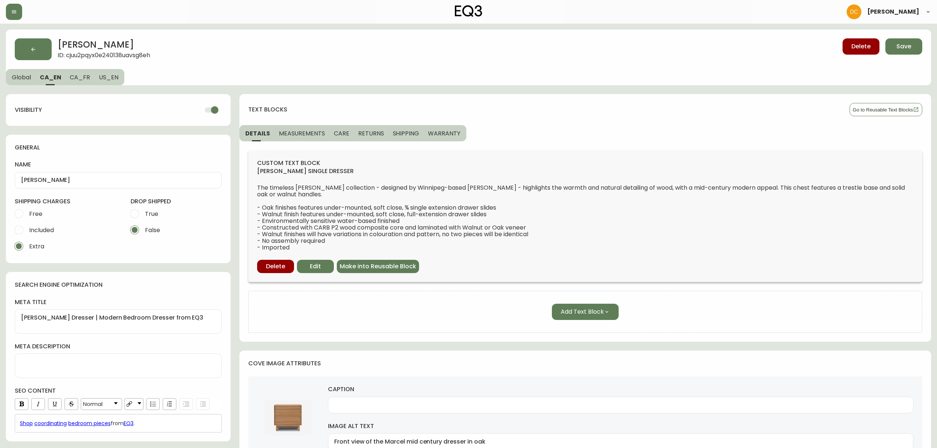
click at [20, 83] on button "Global" at bounding box center [20, 77] width 29 height 16
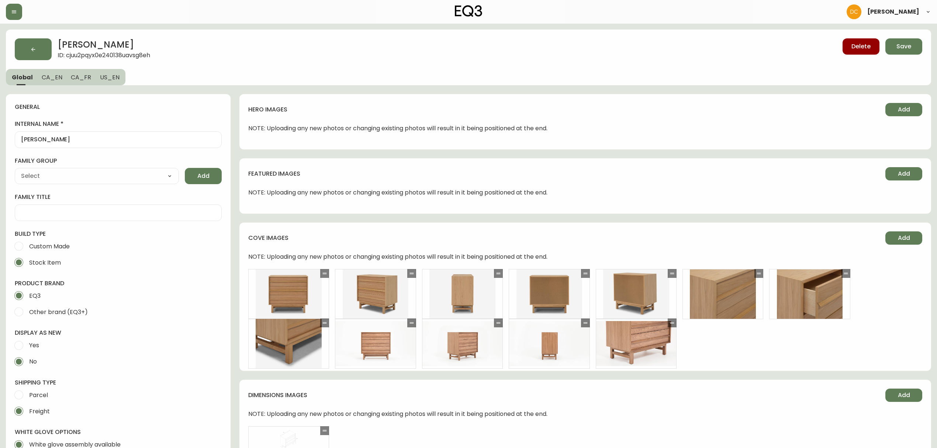
type input "EQ3"
type input "Furniture > Cabinets & Storage > Dressers"
type input "Default"
select select "cjyt4m5lw0000pt749bx6gh7n"
select select "cjpjx7rji00004c744bbp6zrf"
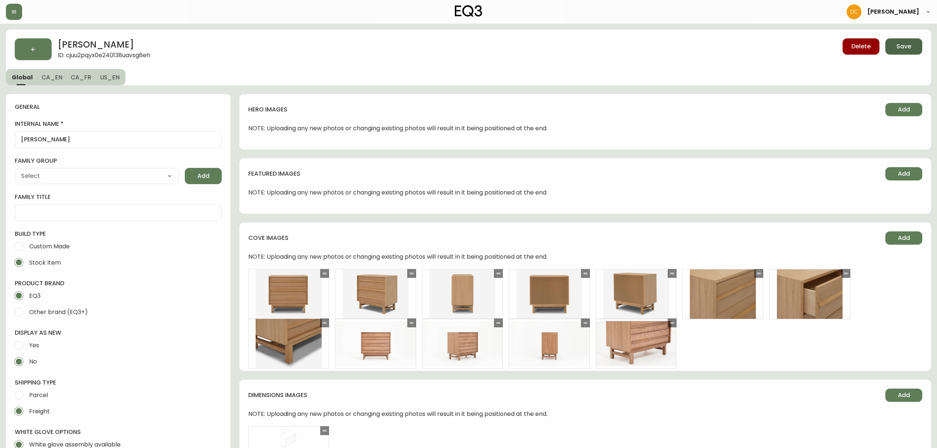
click at [900, 48] on span "Save" at bounding box center [903, 46] width 15 height 8
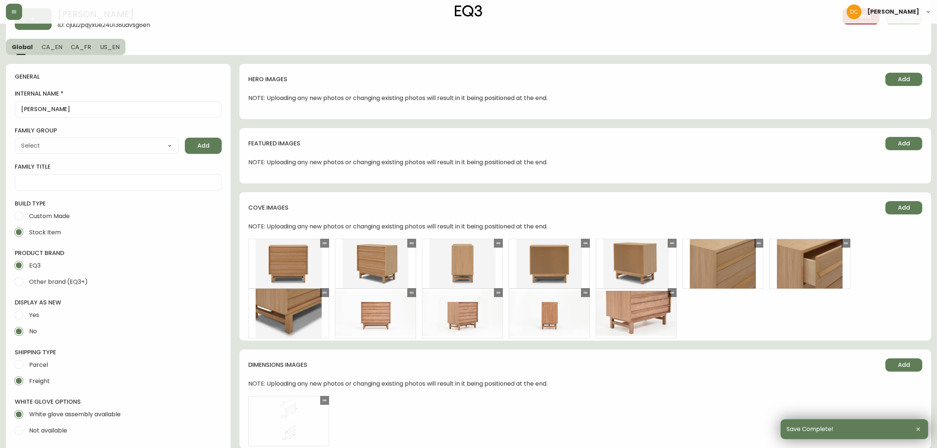
scroll to position [393, 0]
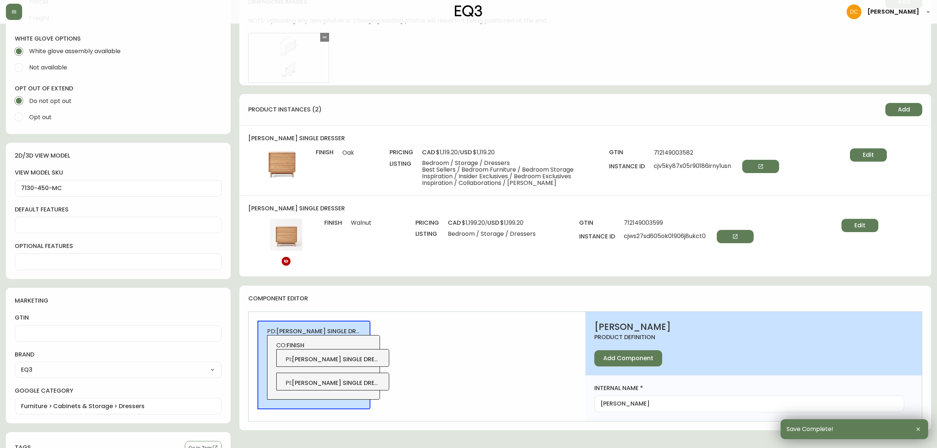
click at [381, 384] on div "PI : [PERSON_NAME] single dresser-oak" at bounding box center [332, 381] width 113 height 18
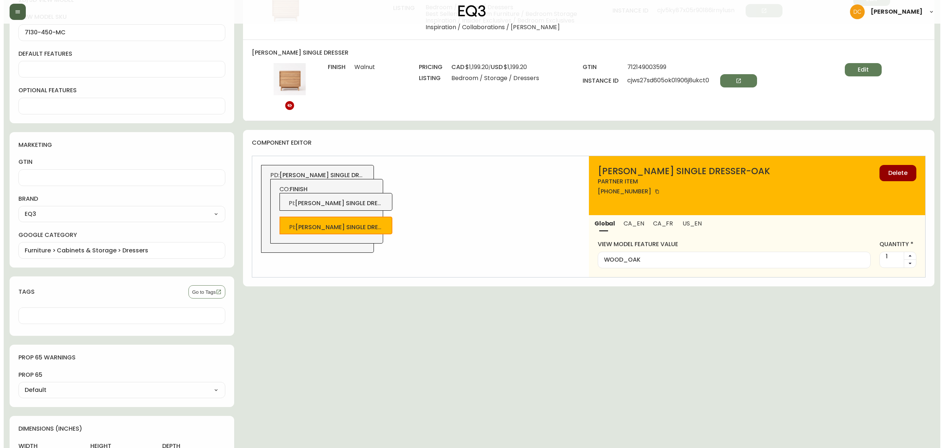
scroll to position [531, 0]
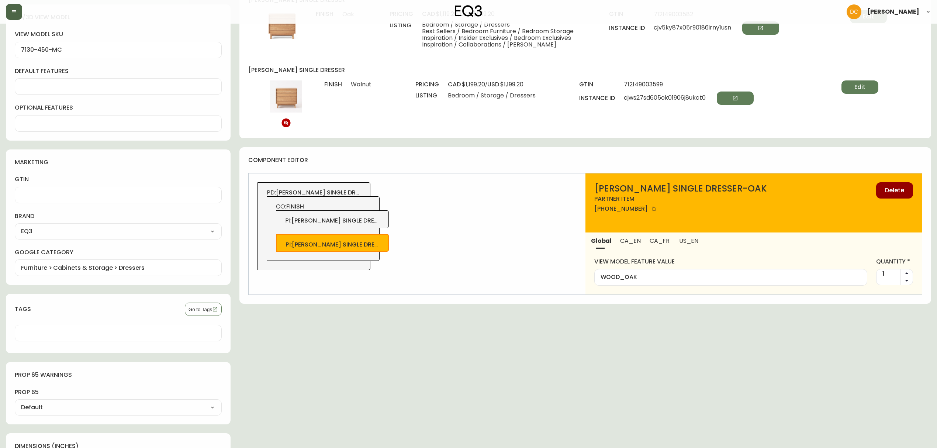
click at [8, 10] on button "button" at bounding box center [14, 12] width 16 height 16
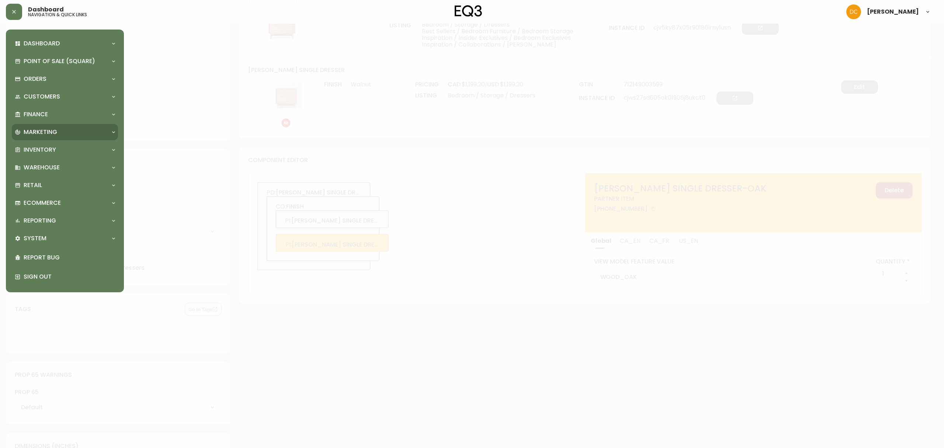
click at [49, 128] on p "Marketing" at bounding box center [41, 132] width 34 height 8
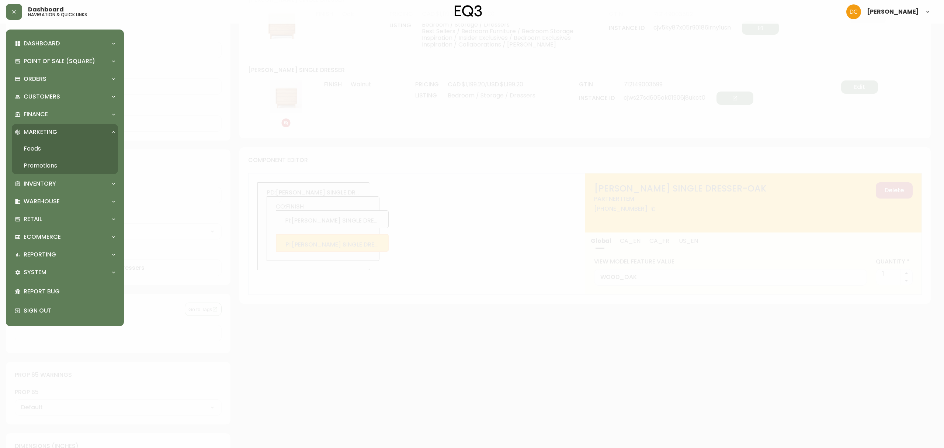
click at [56, 162] on link "Promotions" at bounding box center [65, 165] width 106 height 17
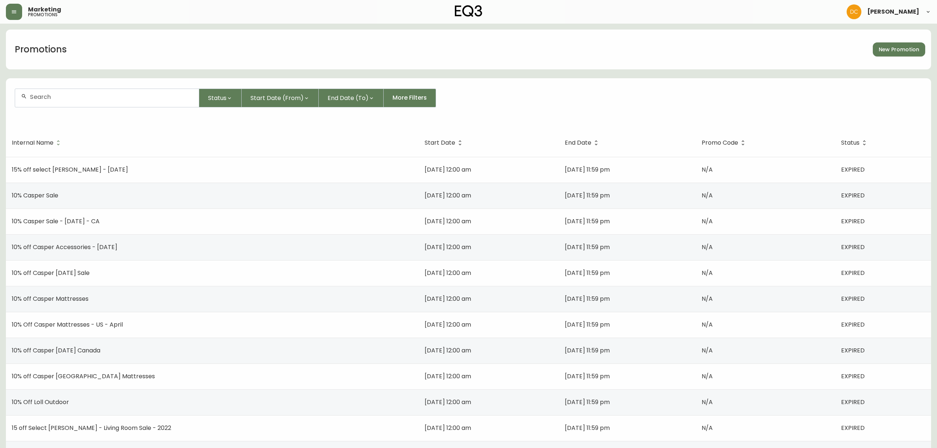
click at [128, 105] on div at bounding box center [107, 98] width 184 height 18
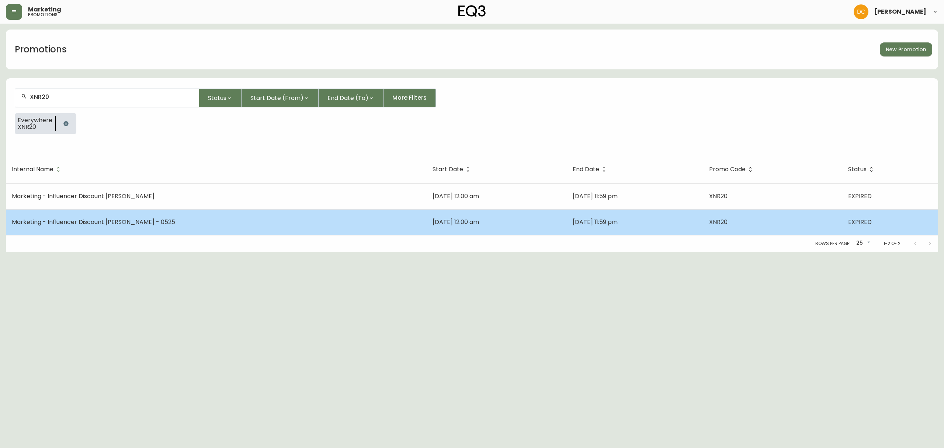
type input "XNR20"
click at [222, 217] on td "Marketing - Influencer Discount [PERSON_NAME] - 0525" at bounding box center [216, 222] width 421 height 26
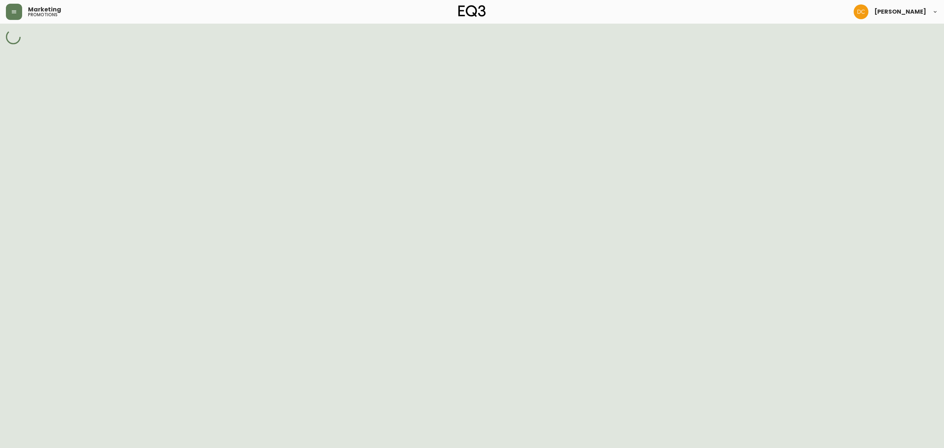
select select "SINGLE_CODE"
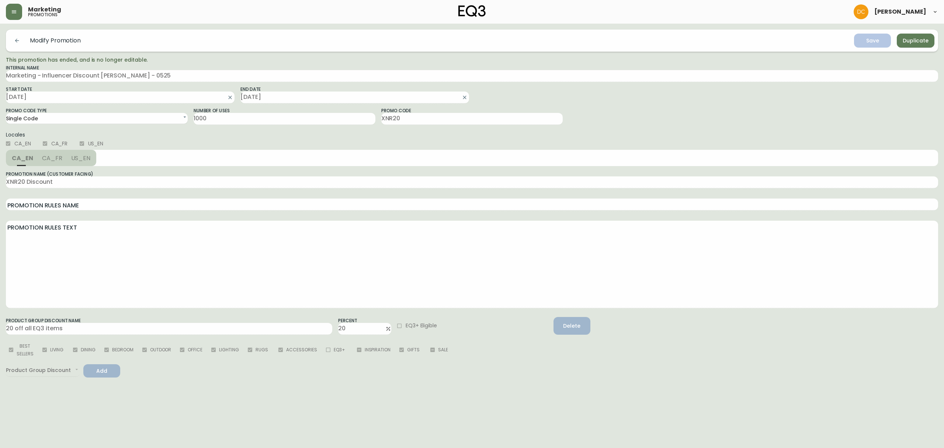
click at [915, 36] on span "Duplicate" at bounding box center [916, 40] width 26 height 9
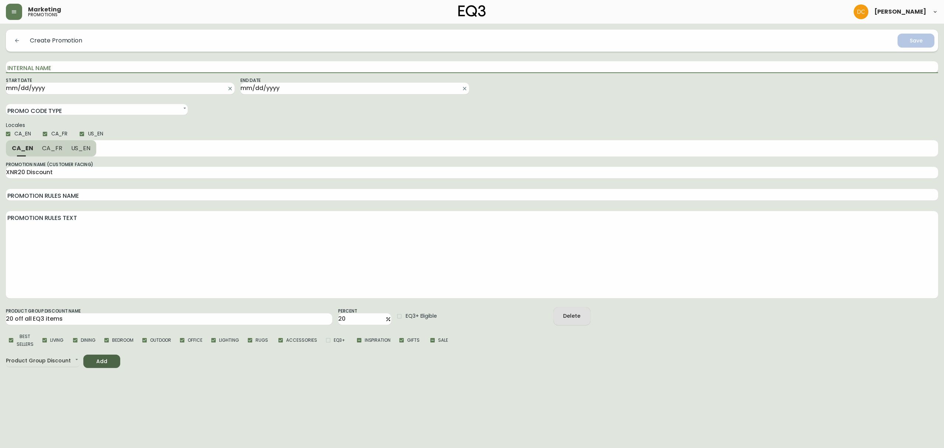
click at [256, 61] on input "Internal Name" at bounding box center [472, 67] width 932 height 12
paste input "Marketing - Influencer Discount [PERSON_NAME] - 0525"
click at [203, 68] on input "Marketing - Influencer Discount [PERSON_NAME] - 0525" at bounding box center [472, 67] width 932 height 12
type input "Marketing - Influencer Discount [PERSON_NAME] - 0625"
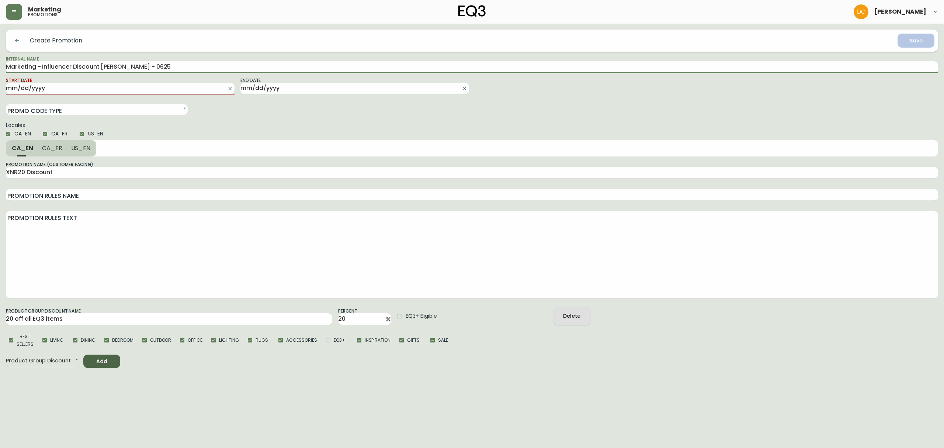
click at [142, 88] on input "Start Date" at bounding box center [114, 89] width 217 height 12
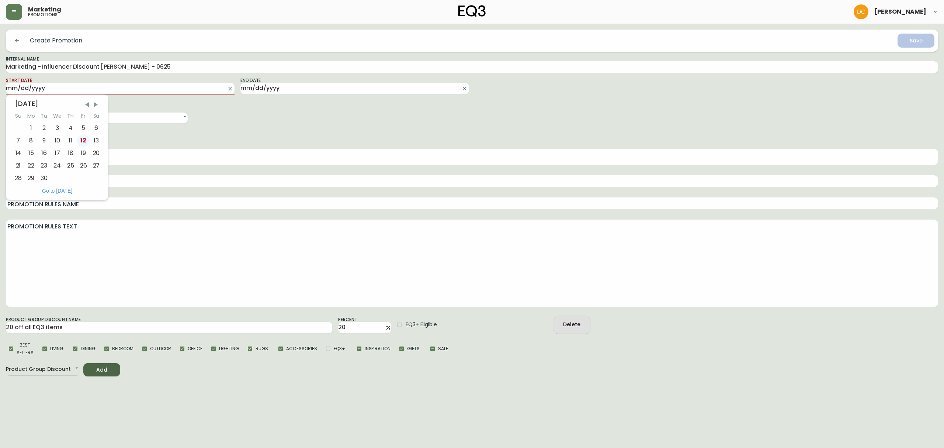
click at [79, 142] on div "12" at bounding box center [83, 140] width 13 height 13
type input "[DATE]"
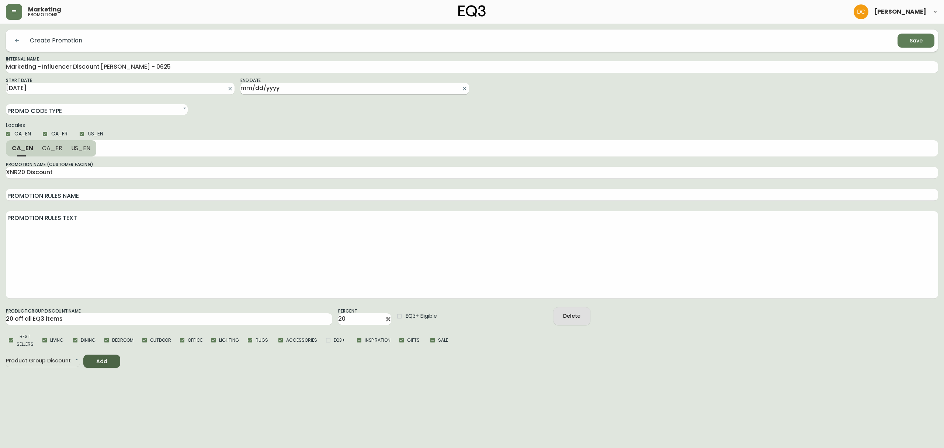
click at [285, 91] on input "End Date" at bounding box center [348, 89] width 217 height 12
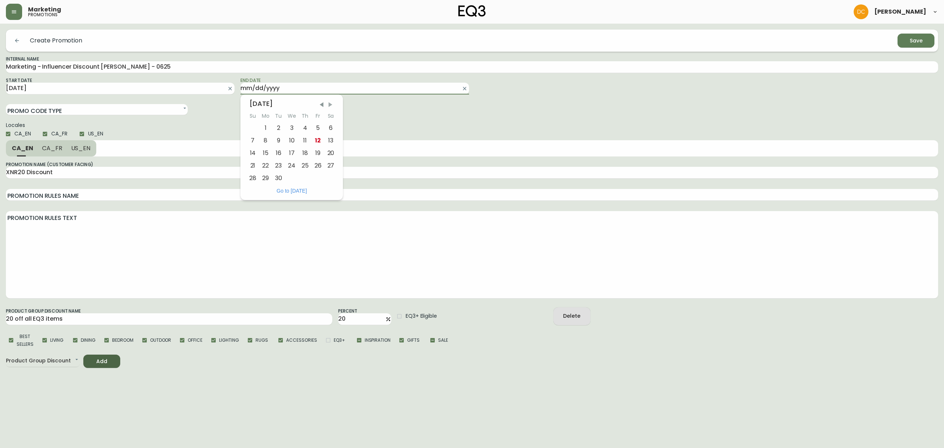
click at [332, 107] on span "Next Month" at bounding box center [330, 104] width 7 height 7
click at [260, 186] on div "[DATE] Su Mo Tu We Th Fr Sa 1 2 3 4 5 6 7 8 9 10 11 12 13 14 15 16 17 18 19 20 …" at bounding box center [291, 148] width 91 height 97
click at [257, 190] on div "30" at bounding box center [252, 190] width 13 height 13
type input "[DATE]"
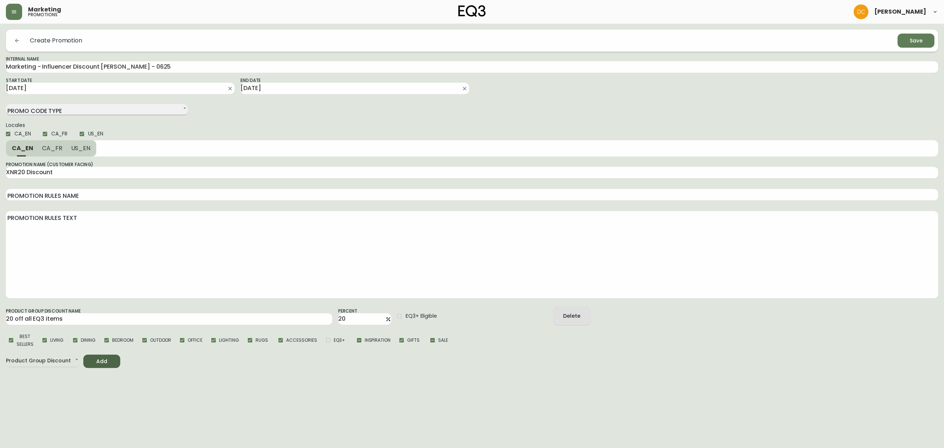
drag, startPoint x: 116, startPoint y: 108, endPoint x: 114, endPoint y: 114, distance: 6.3
click at [116, 108] on select "Single Code Multi Code" at bounding box center [97, 109] width 182 height 11
select select "SINGLE_CODE"
click at [6, 104] on select "Single Code Multi Code" at bounding box center [97, 109] width 182 height 11
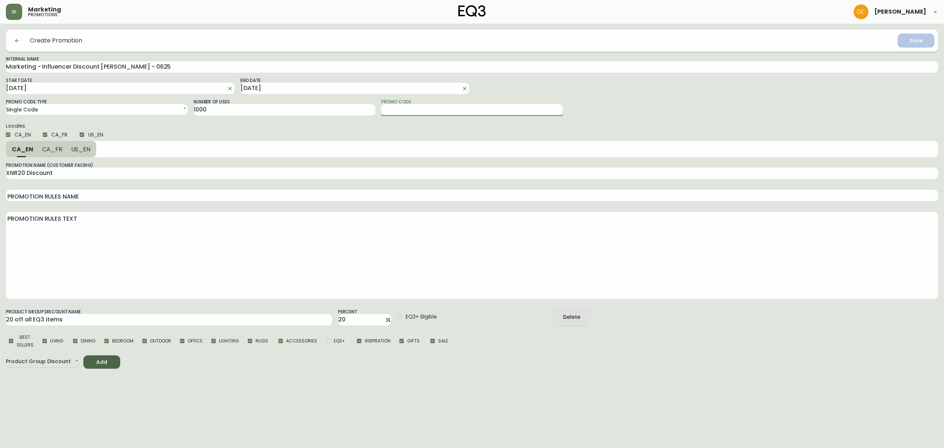
click at [400, 113] on input "Promo Code" at bounding box center [472, 110] width 182 height 12
type input "XNR20"
drag, startPoint x: 86, startPoint y: 151, endPoint x: 68, endPoint y: 150, distance: 18.1
click at [86, 151] on span "US_EN" at bounding box center [81, 149] width 20 height 8
drag, startPoint x: 55, startPoint y: 151, endPoint x: 50, endPoint y: 151, distance: 4.8
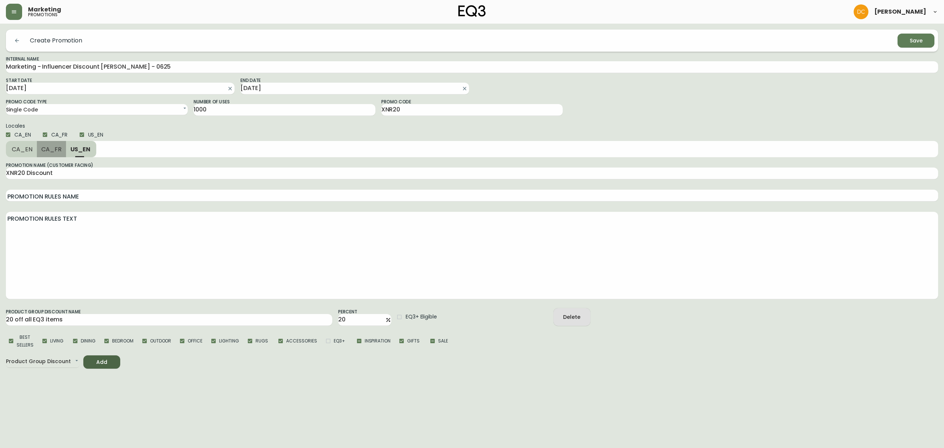
click at [54, 151] on span "CA_FR" at bounding box center [51, 149] width 20 height 8
click at [24, 152] on span "CA_EN" at bounding box center [22, 149] width 21 height 8
click at [695, 127] on div "Locales CA_EN [GEOGRAPHIC_DATA] US_EN" at bounding box center [472, 132] width 932 height 18
click at [907, 41] on span "Save" at bounding box center [915, 40] width 25 height 9
select select
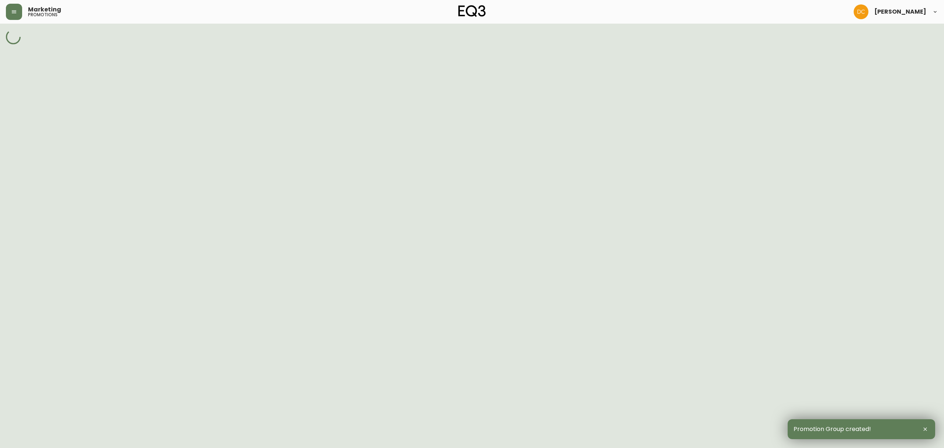
select select "SINGLE_CODE"
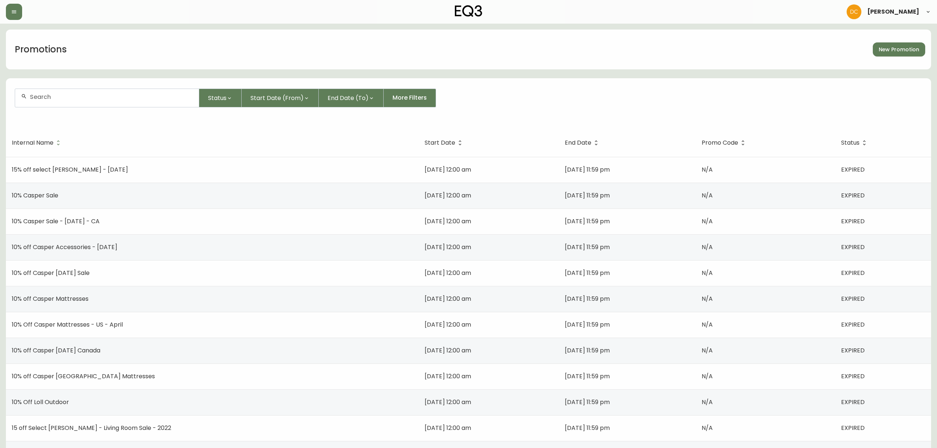
click at [119, 102] on div at bounding box center [107, 98] width 184 height 18
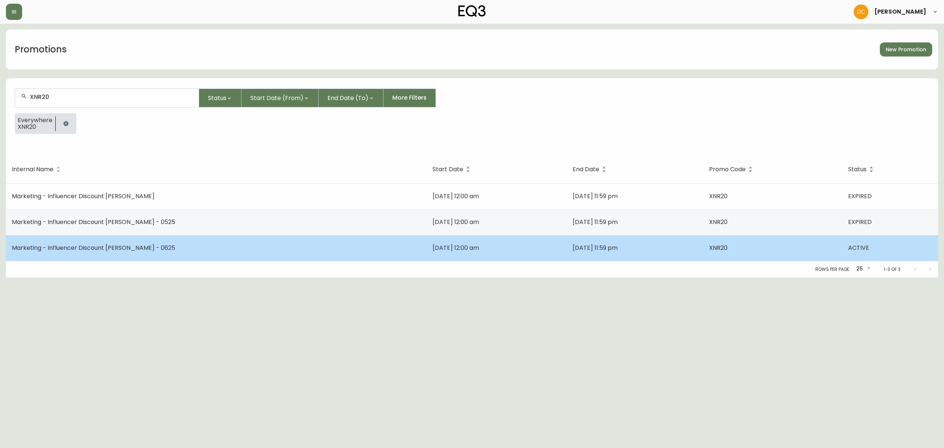
type input "XNR20"
click at [179, 253] on td "Marketing - Influencer Discount [PERSON_NAME] - 0625" at bounding box center [216, 248] width 421 height 26
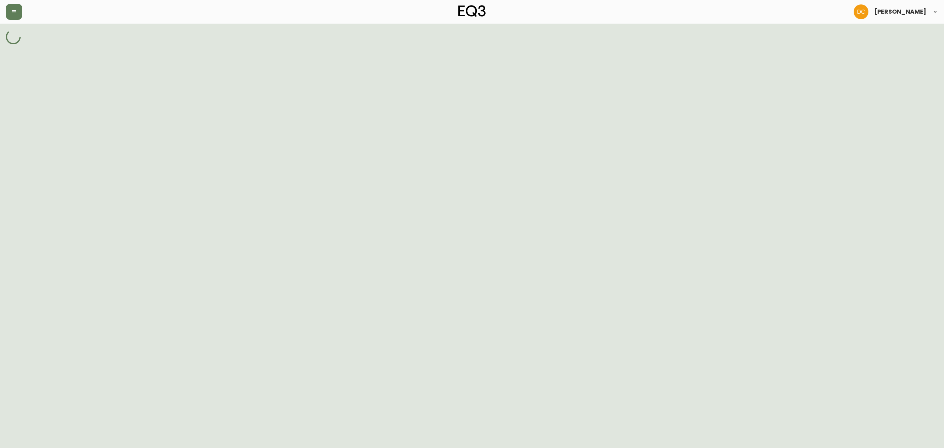
select select "SINGLE_CODE"
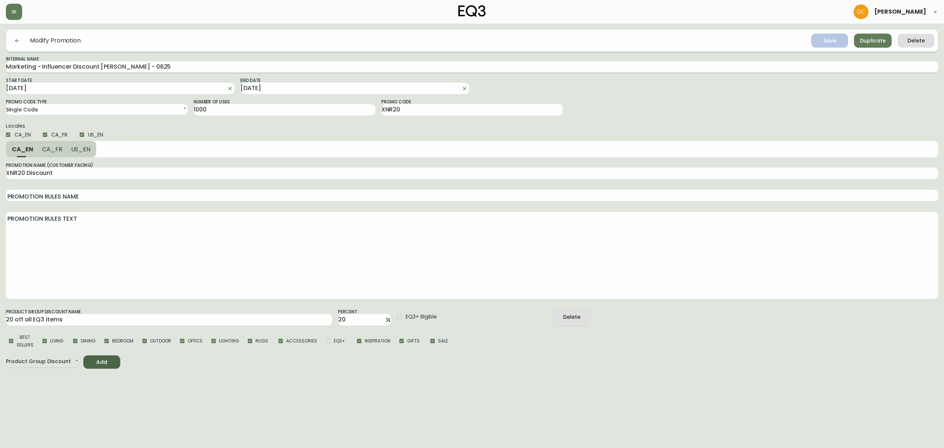
click at [147, 66] on input "Marketing - Influencer Discount [PERSON_NAME] - 0625" at bounding box center [472, 67] width 932 height 12
type input "Marketing - Influencer Discount Nitsan Raitor - 0925"
click at [820, 34] on button "Save" at bounding box center [829, 41] width 37 height 14
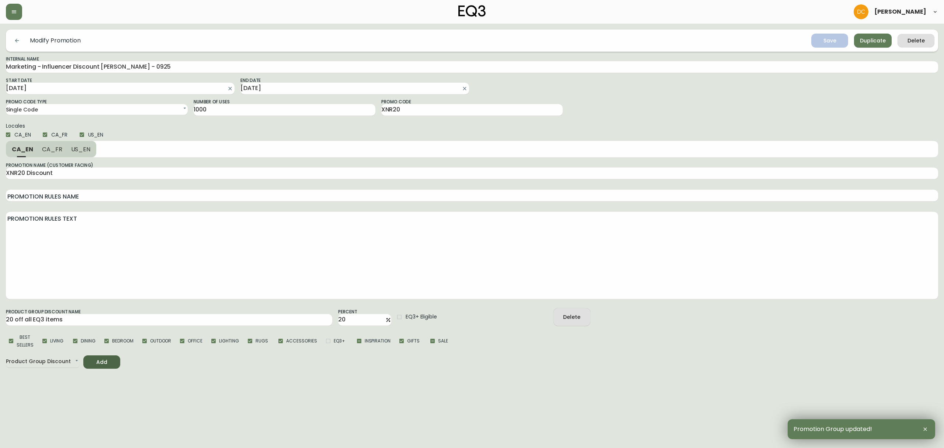
click at [15, 44] on button "button" at bounding box center [17, 40] width 15 height 15
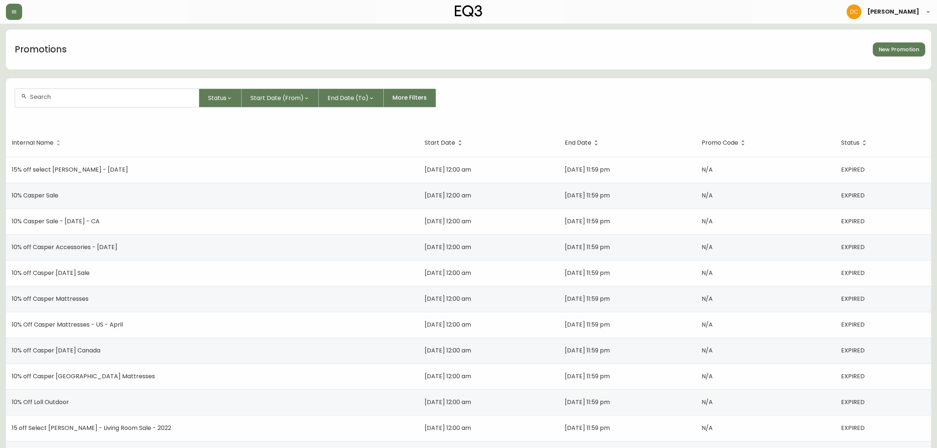
click at [135, 88] on form "Status Start Date (From) End Date (To) More Filters" at bounding box center [468, 101] width 925 height 42
click at [124, 104] on div at bounding box center [107, 98] width 184 height 18
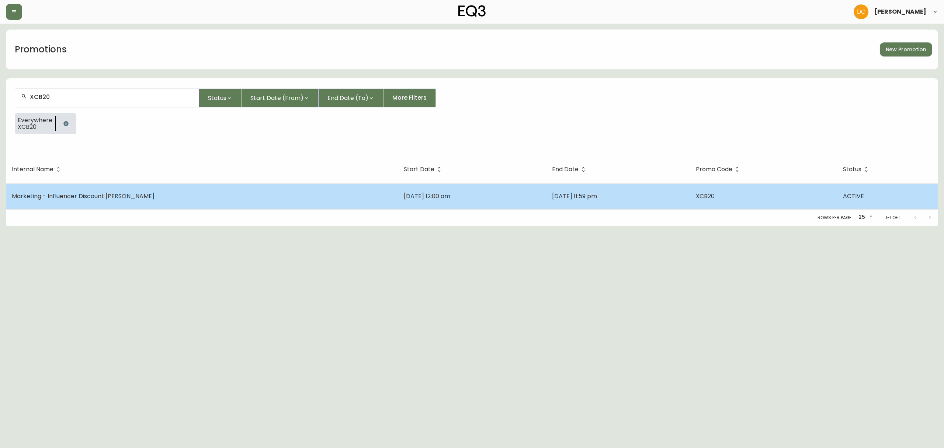
type input "XCB20"
click at [105, 191] on td "Marketing - Influencer Discount Cassia Baert" at bounding box center [202, 196] width 392 height 26
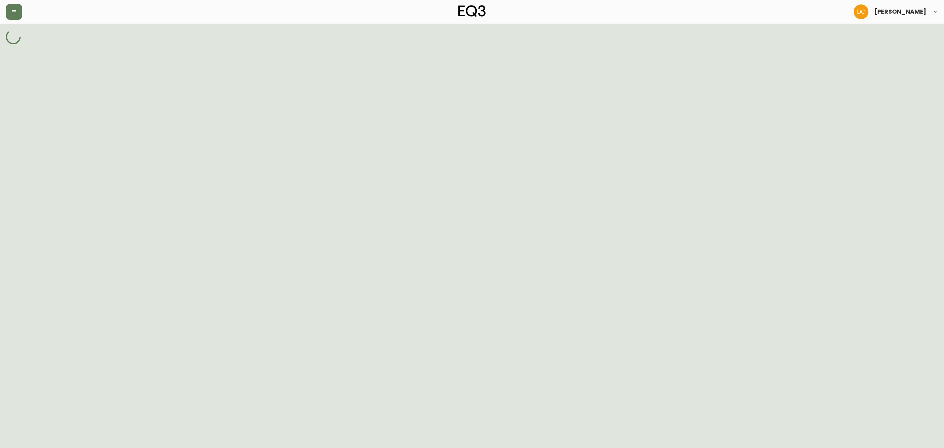
select select "SINGLE_CODE"
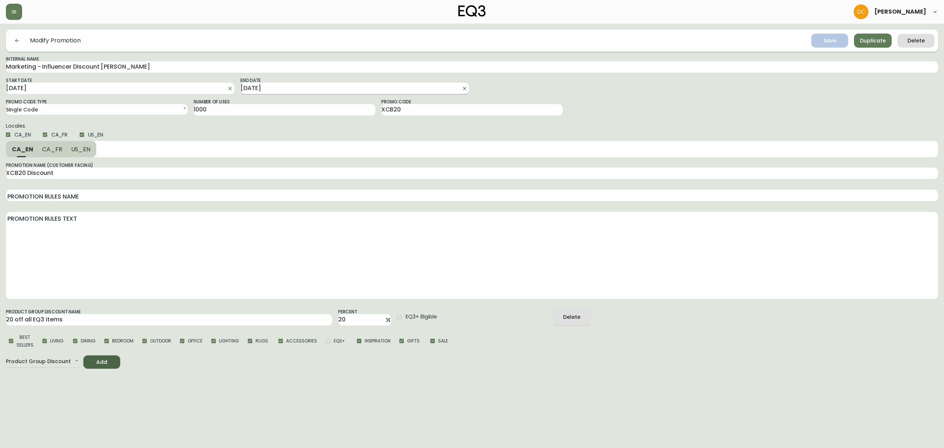
click at [336, 91] on input "2025-09-30" at bounding box center [348, 89] width 217 height 12
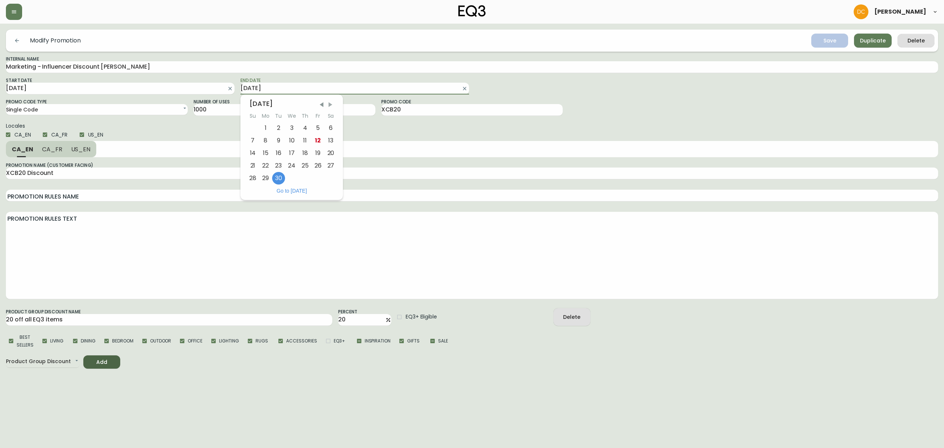
click at [331, 105] on span "Next Month" at bounding box center [330, 104] width 7 height 7
click at [251, 189] on div "30" at bounding box center [252, 190] width 13 height 13
type input "[DATE]"
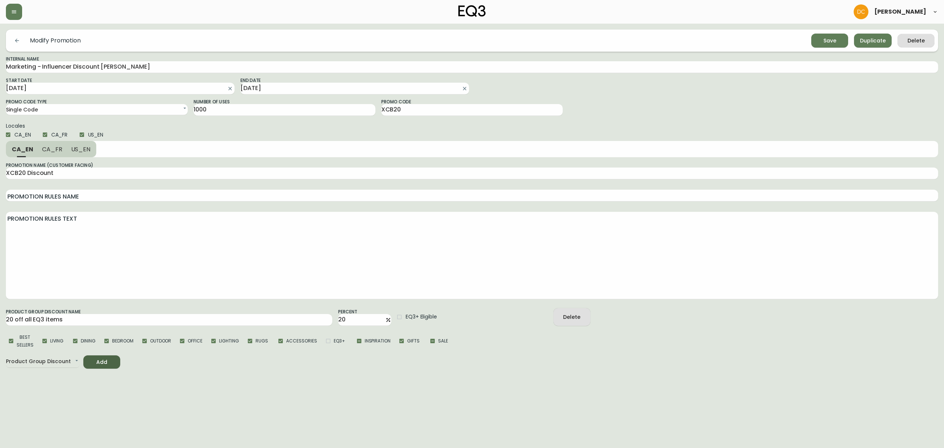
drag, startPoint x: 730, startPoint y: 124, endPoint x: 765, endPoint y: 107, distance: 38.8
click at [732, 124] on div "Locales CA_EN [GEOGRAPHIC_DATA] US_EN" at bounding box center [472, 132] width 932 height 18
click at [835, 38] on div "Save" at bounding box center [829, 40] width 13 height 9
